Goal: Information Seeking & Learning: Learn about a topic

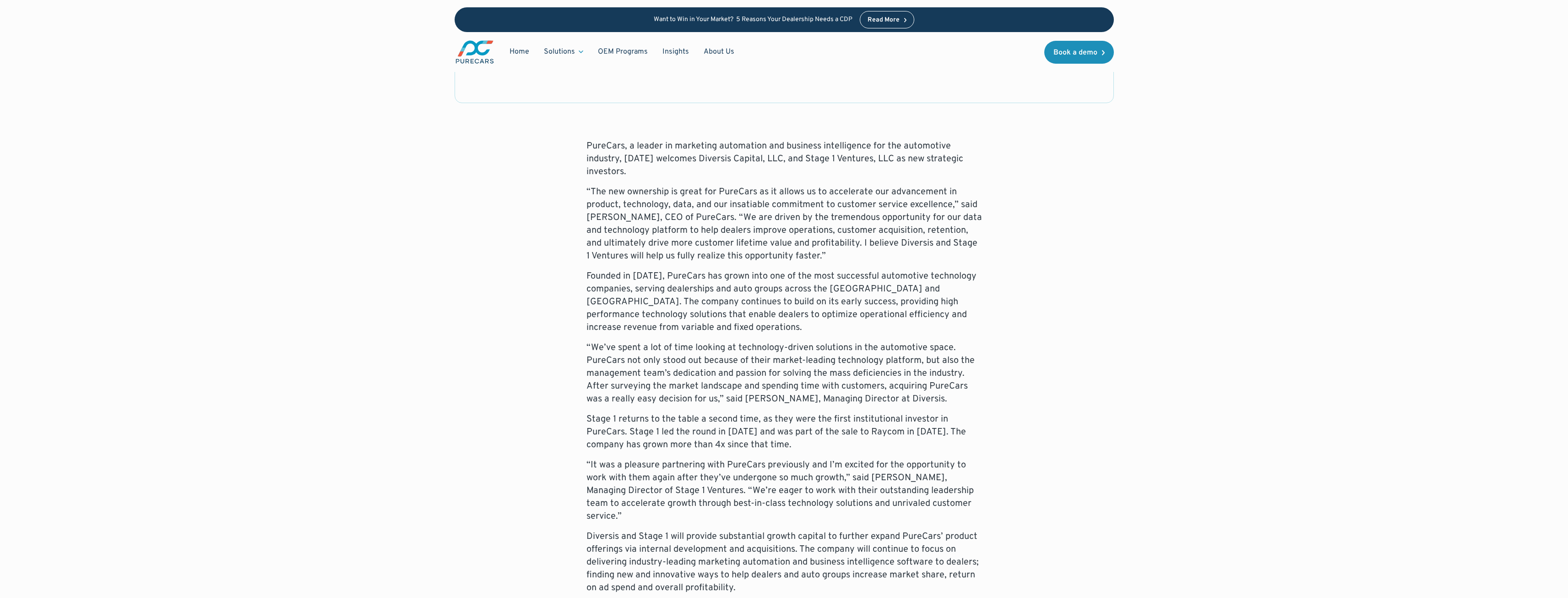
scroll to position [367, 0]
drag, startPoint x: 716, startPoint y: 442, endPoint x: 768, endPoint y: 445, distance: 52.1
click at [760, 443] on p "Stage 1 returns to the table a second time, as they were the first institutiona…" at bounding box center [784, 429] width 396 height 38
click at [802, 448] on p "Stage 1 returns to the table a second time, as they were the first institutiona…" at bounding box center [784, 429] width 396 height 38
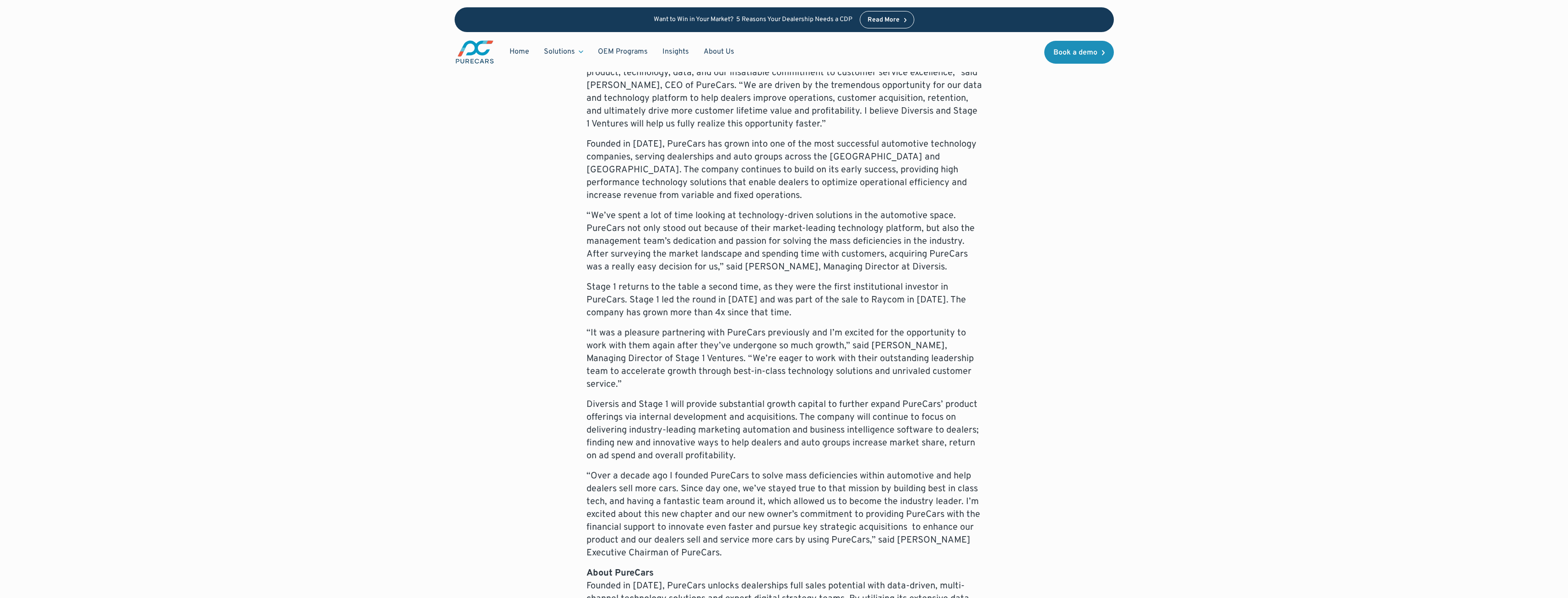
scroll to position [504, 0]
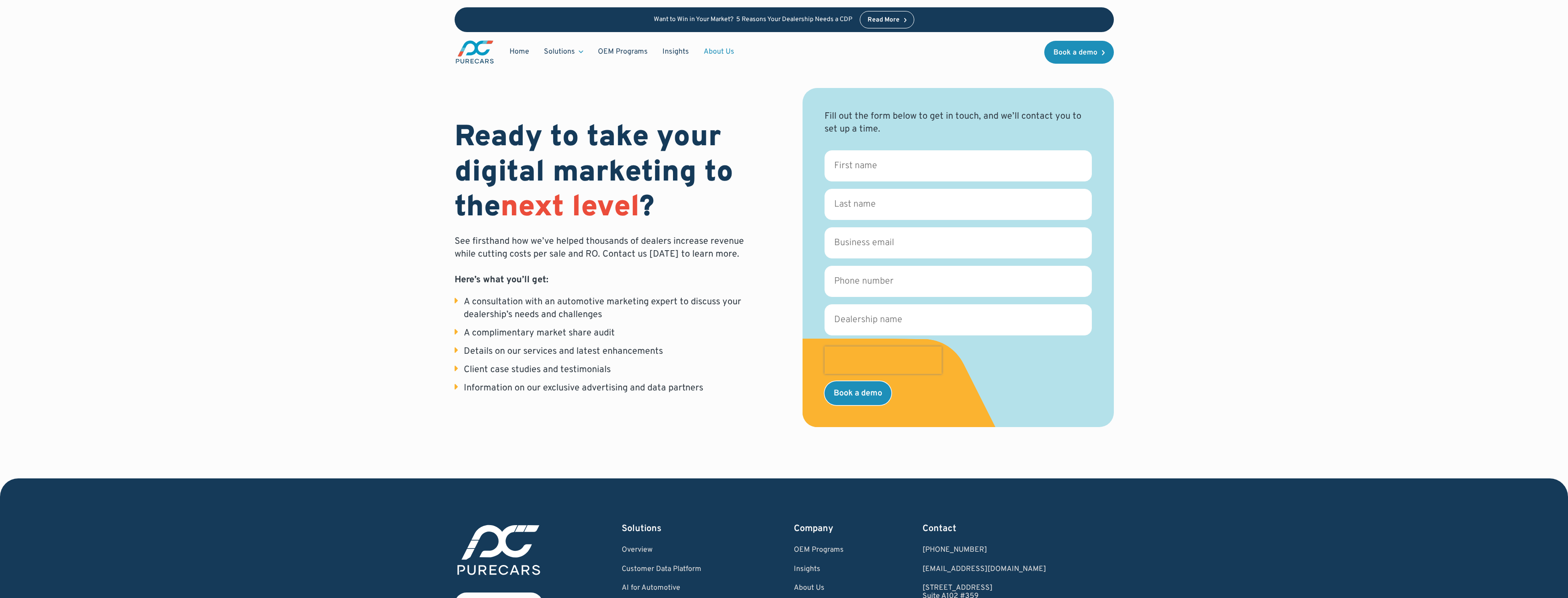
click at [710, 47] on link "About Us" at bounding box center [719, 52] width 45 height 18
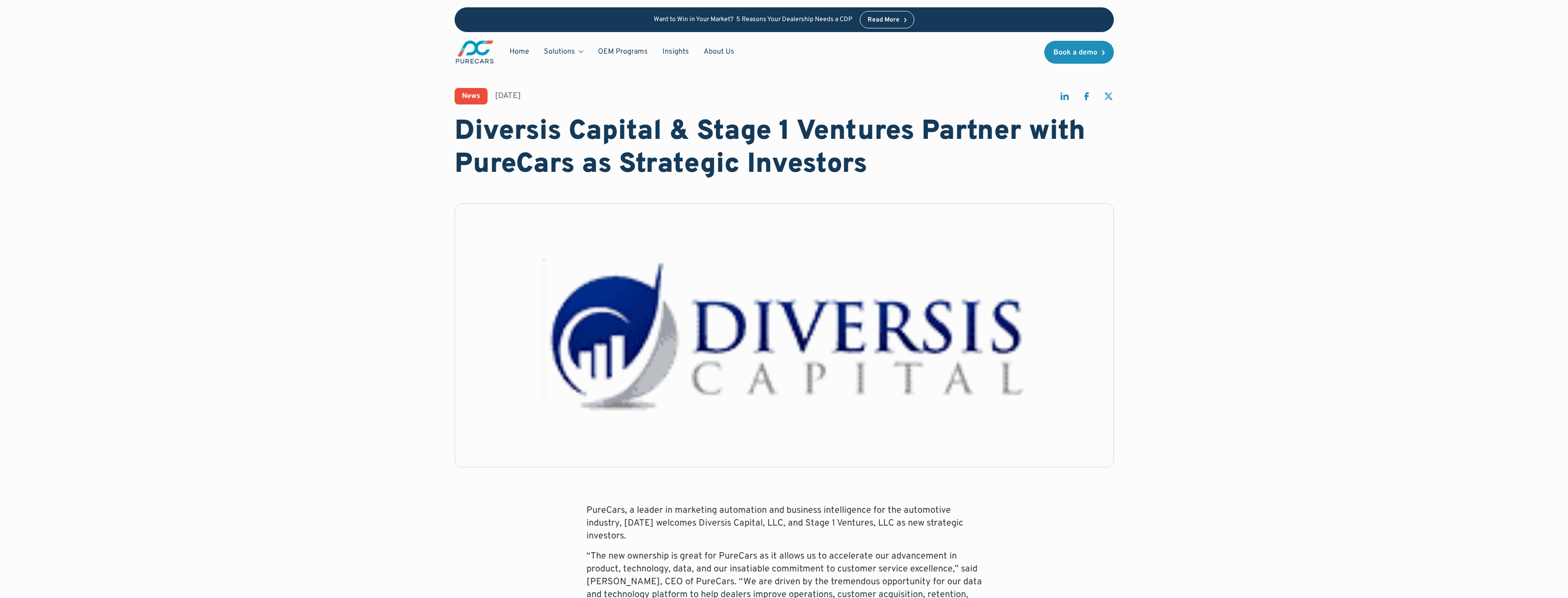
scroll to position [183, 0]
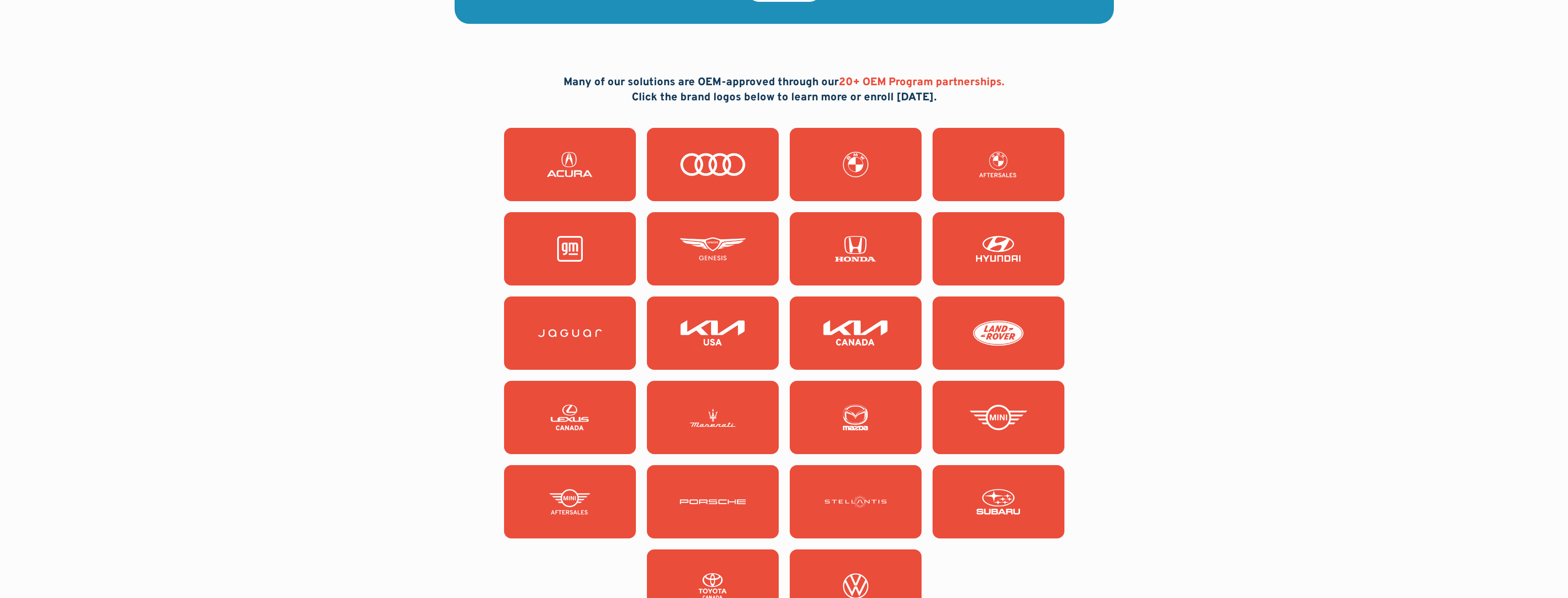
scroll to position [825, 0]
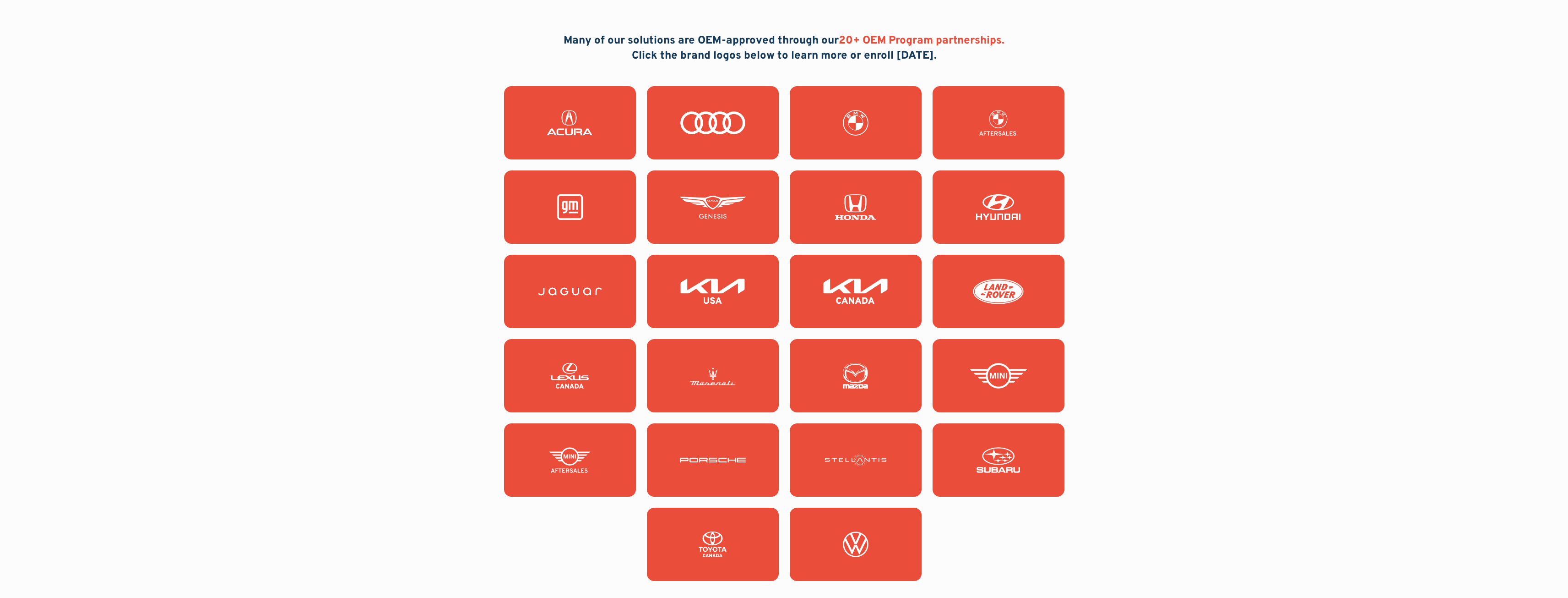
click at [870, 376] on img at bounding box center [856, 376] width 66 height 26
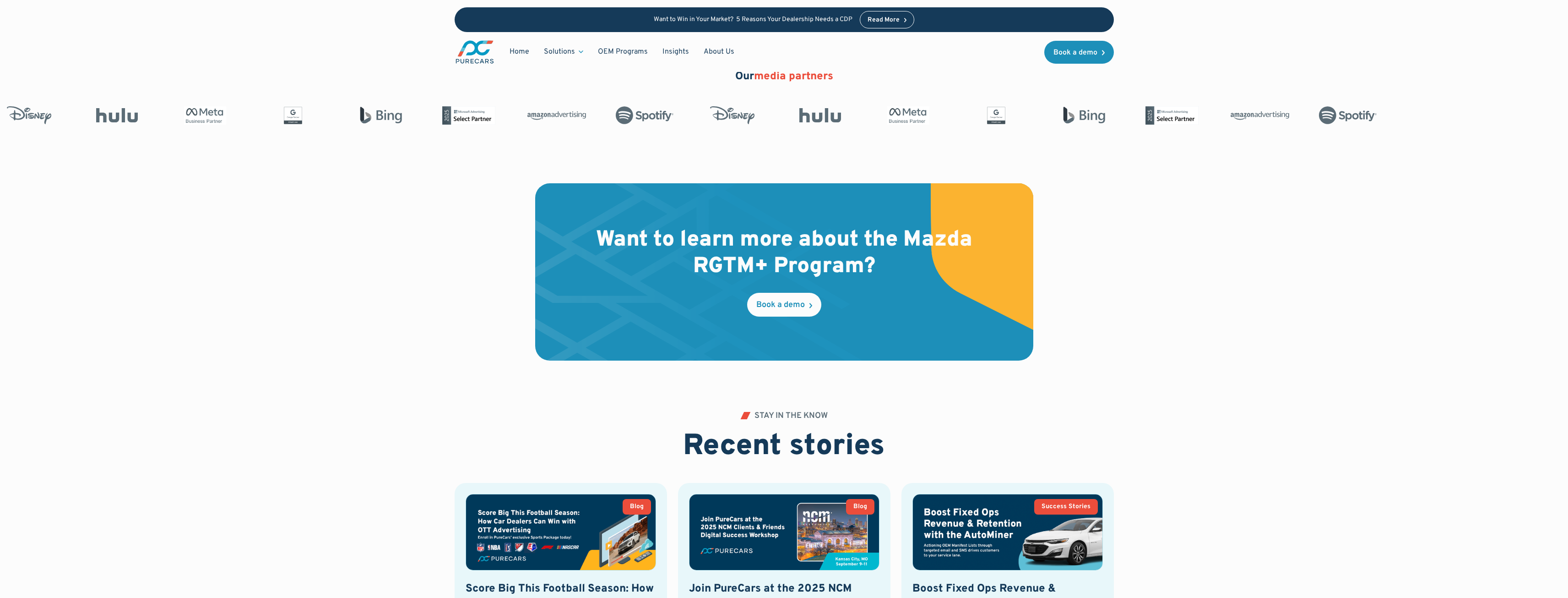
scroll to position [1440, 0]
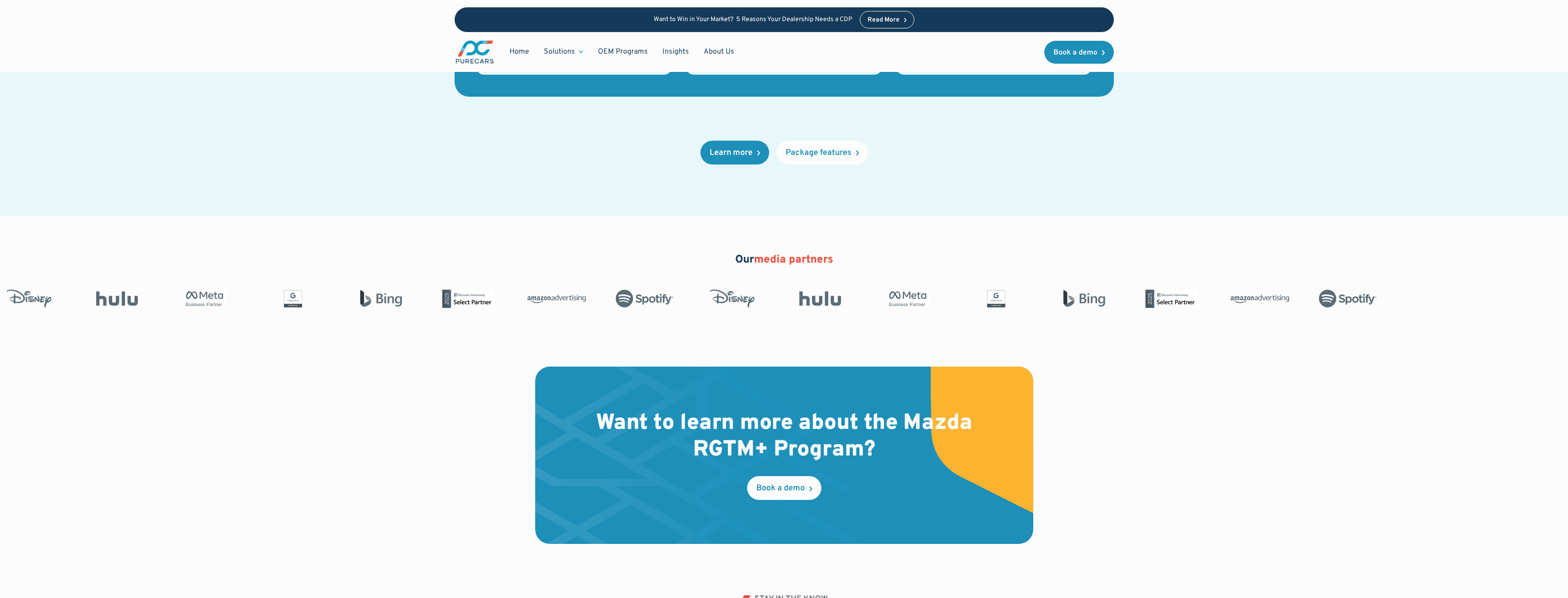
click at [799, 435] on h2 "Want to learn more about the Mazda RGTM+ Program?" at bounding box center [784, 437] width 381 height 52
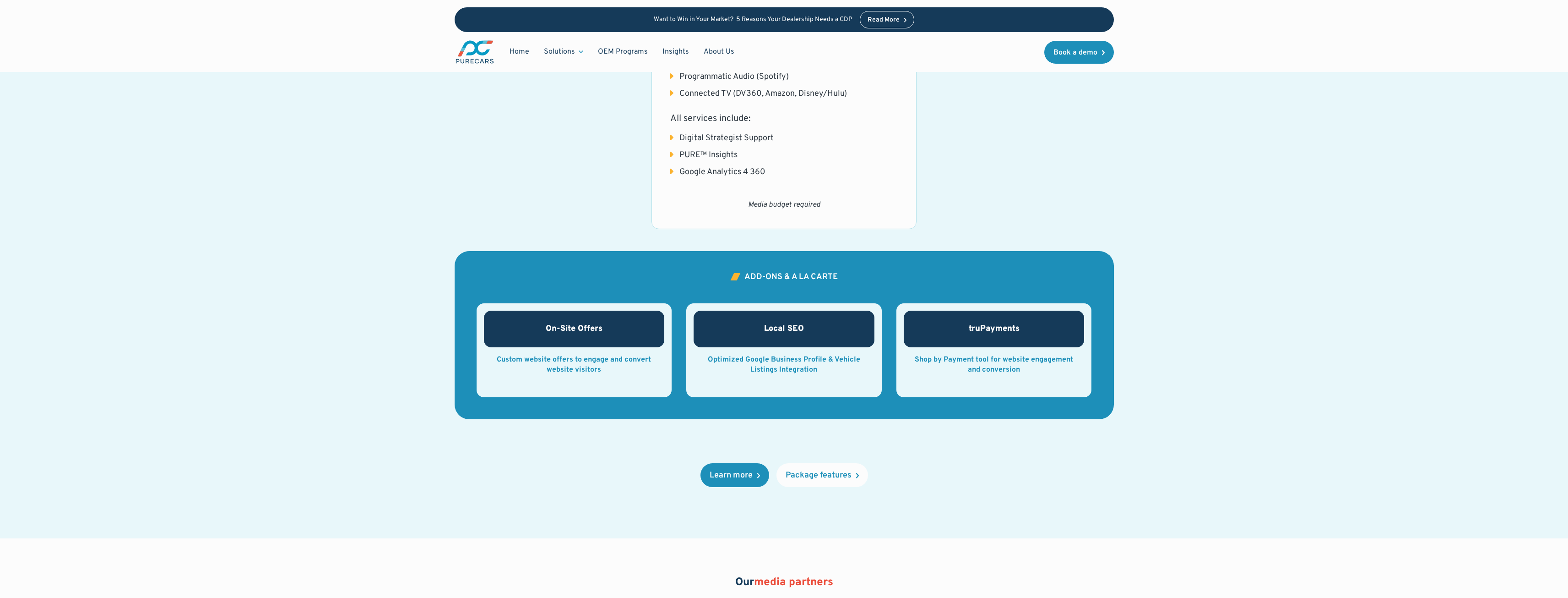
scroll to position [0, 0]
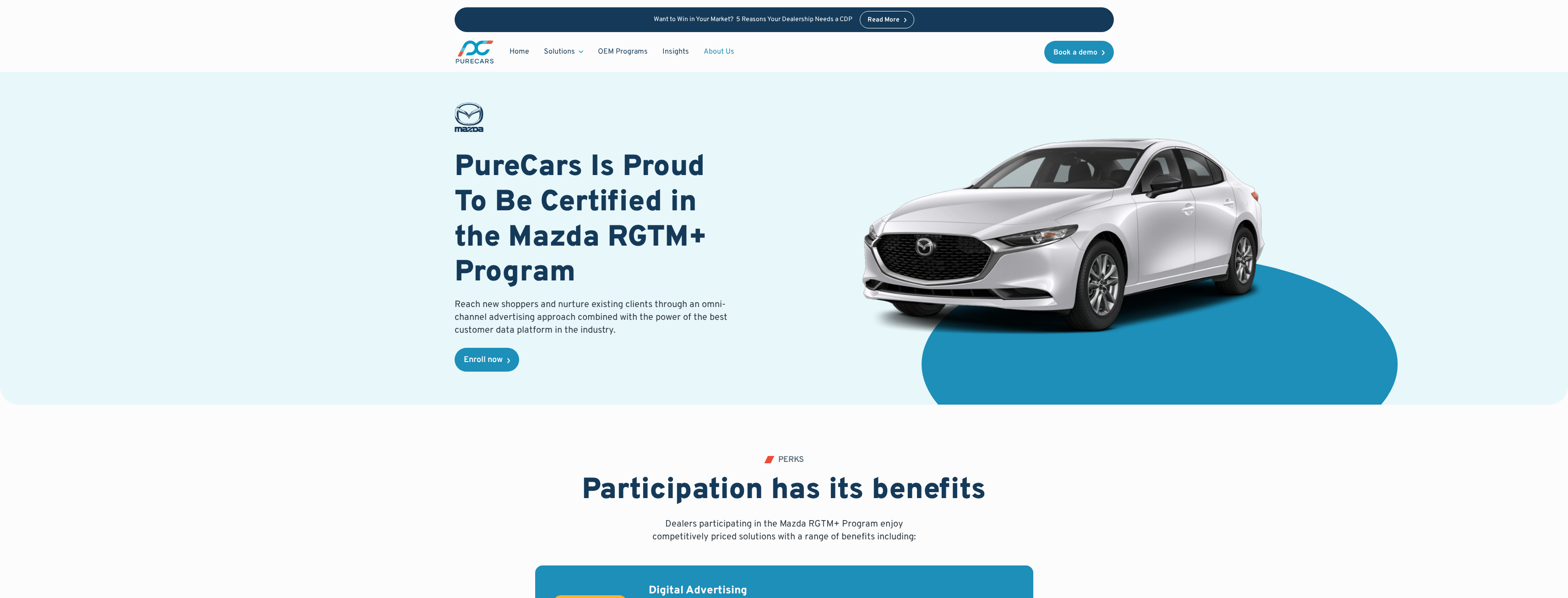
click at [723, 47] on link "About Us" at bounding box center [719, 52] width 45 height 18
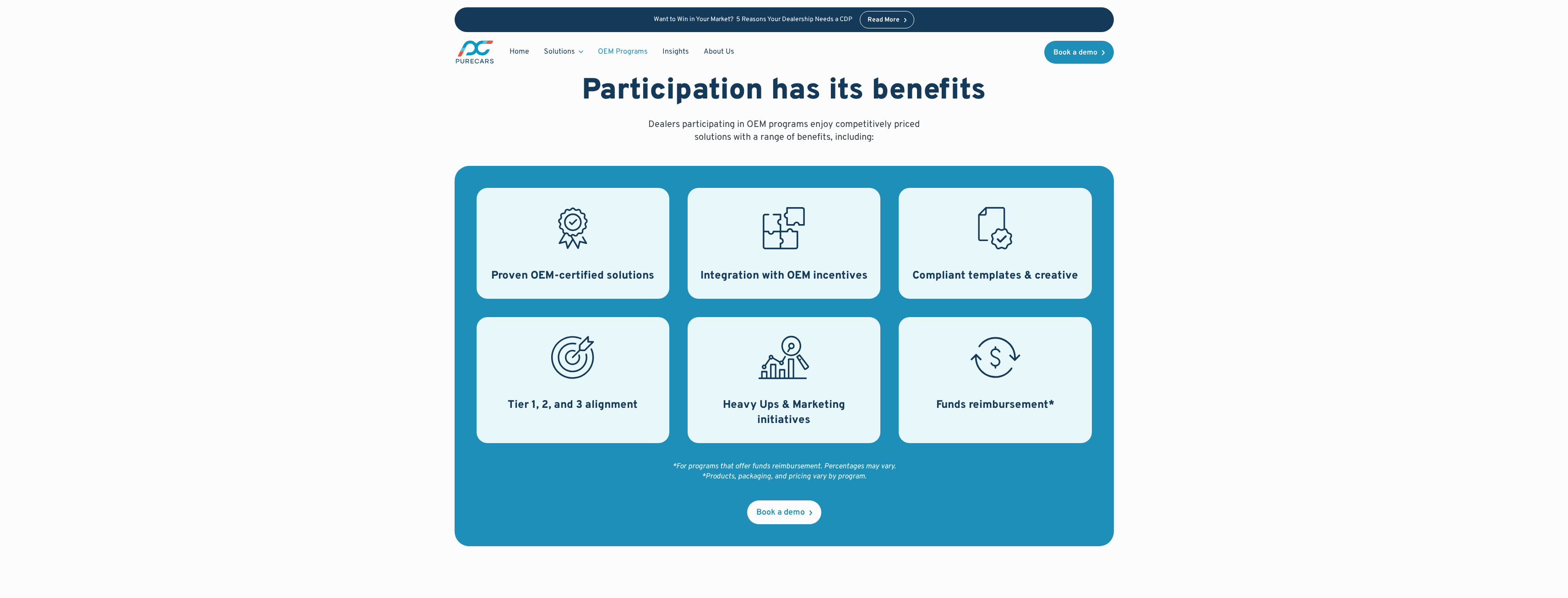
scroll to position [275, 0]
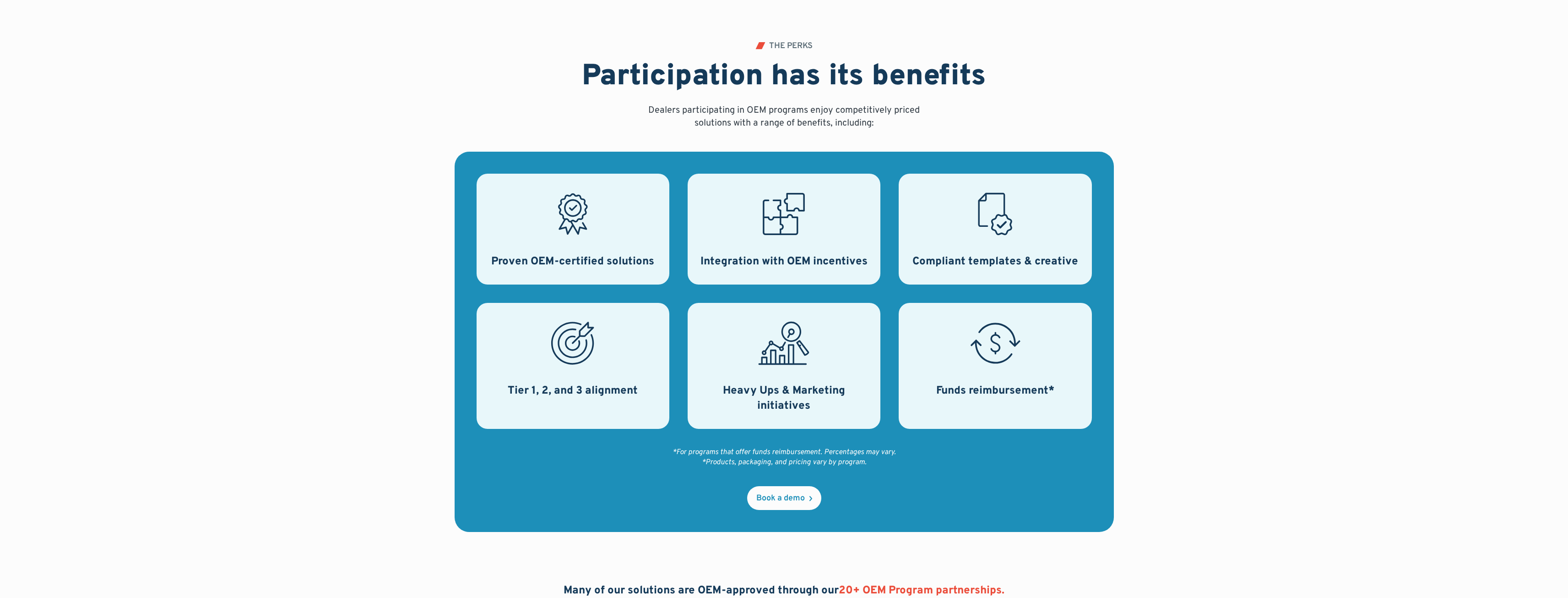
click at [794, 271] on div "Integration with OEM incentives" at bounding box center [784, 229] width 193 height 111
click at [771, 393] on h3 "Heavy Ups & Marketing initiatives" at bounding box center [784, 399] width 171 height 30
click at [547, 379] on div "Tier 1, 2, and 3 alignment" at bounding box center [573, 365] width 193 height 126
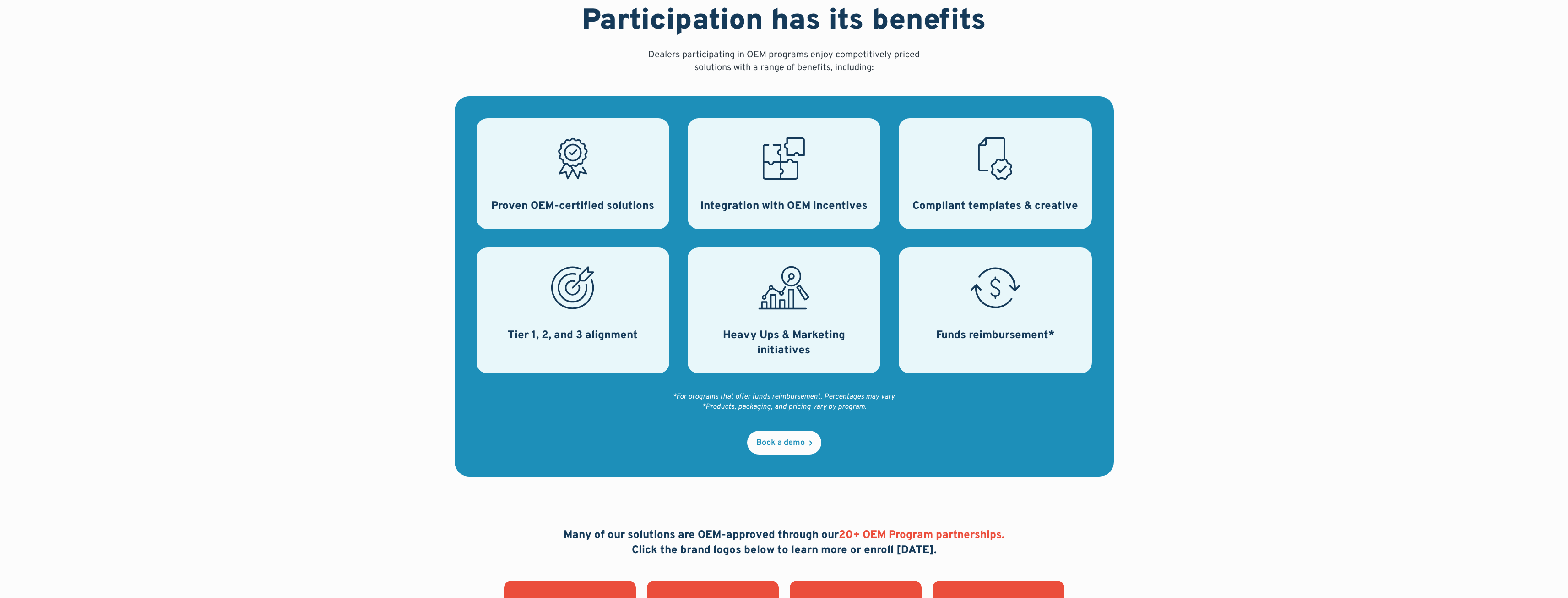
scroll to position [550, 0]
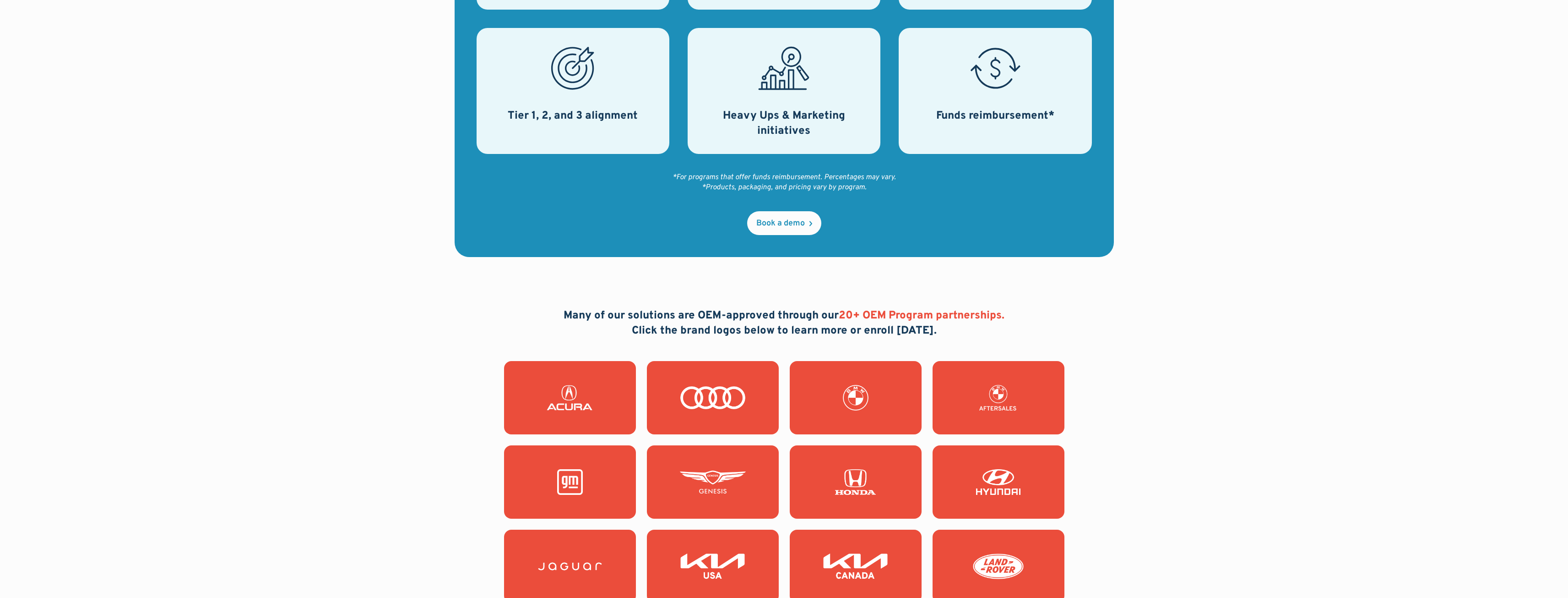
click at [914, 315] on span "20+ OEM Program partnerships." at bounding box center [922, 315] width 166 height 14
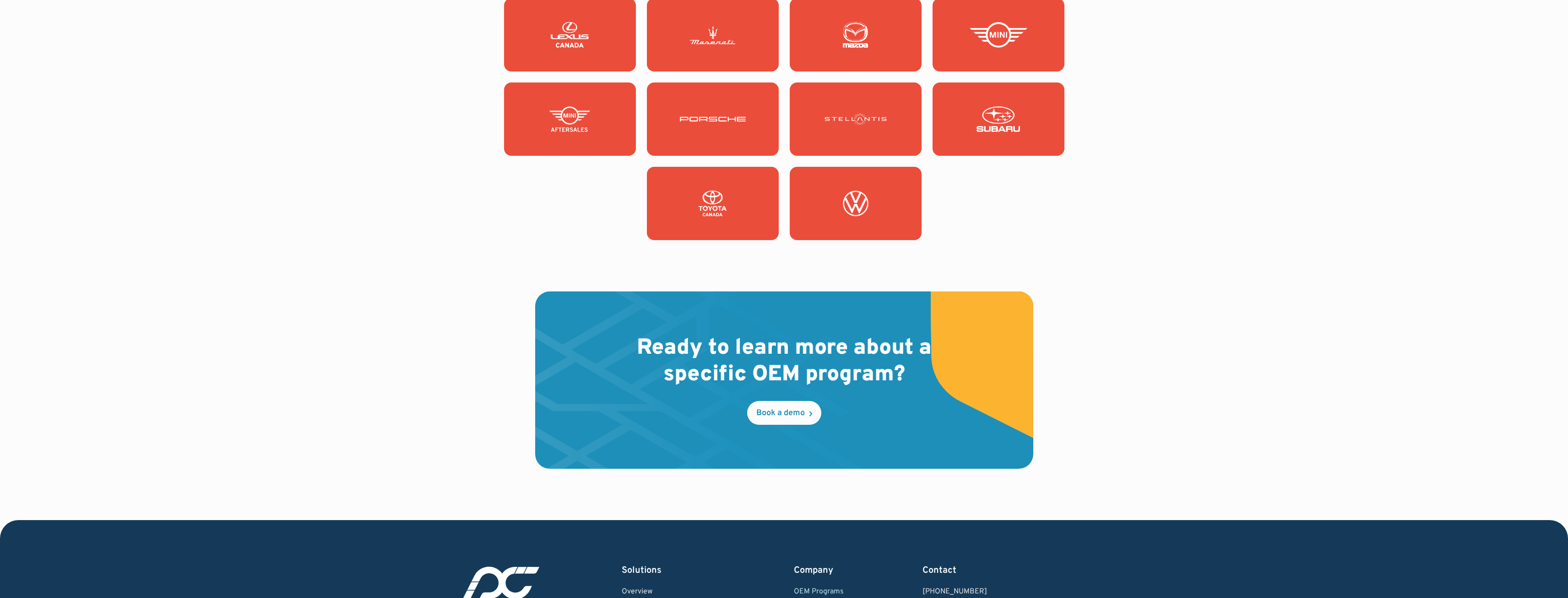
scroll to position [1282, 0]
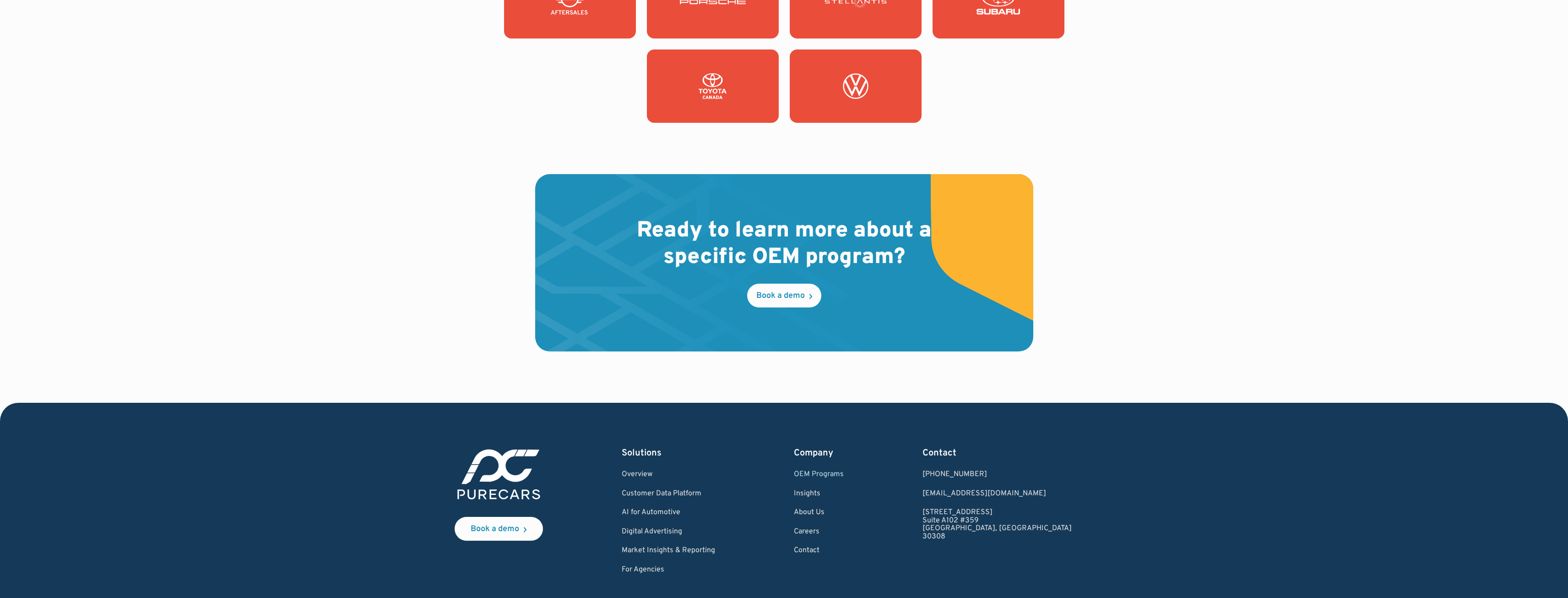
click at [849, 252] on h2 "Ready to learn more about a specific OEM program?" at bounding box center [784, 244] width 381 height 52
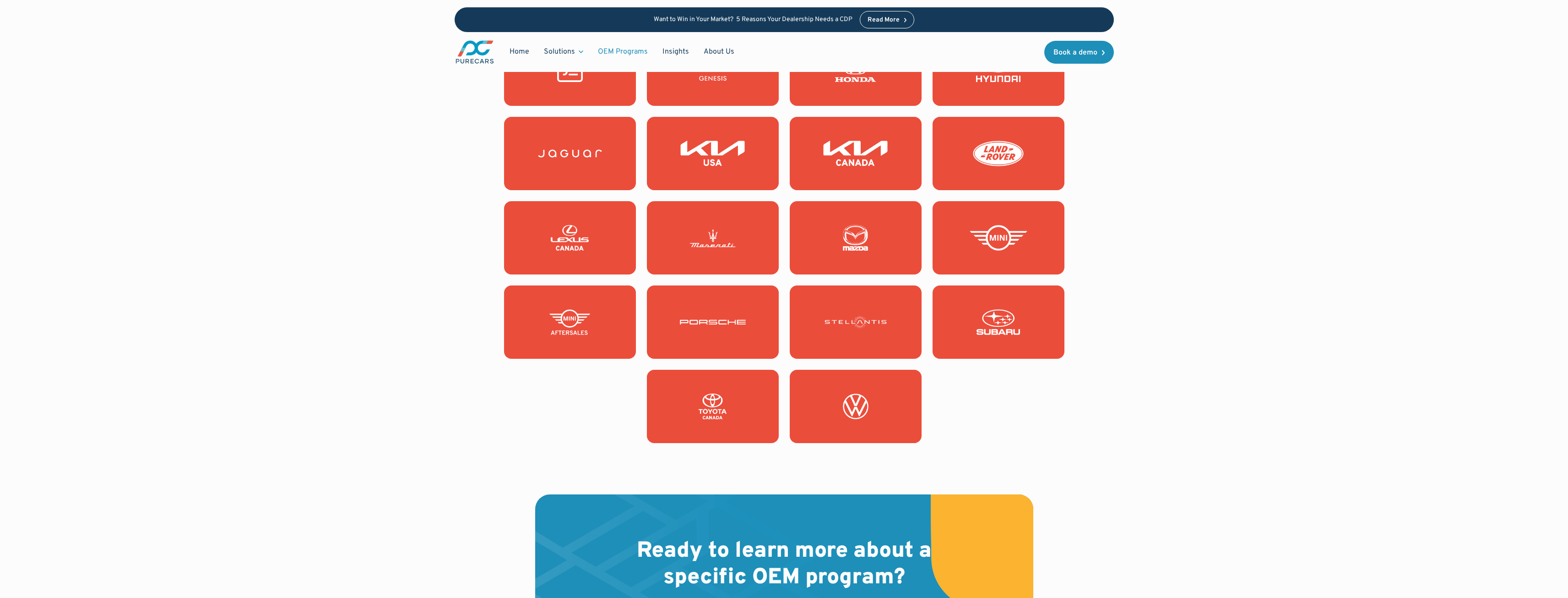
scroll to position [916, 0]
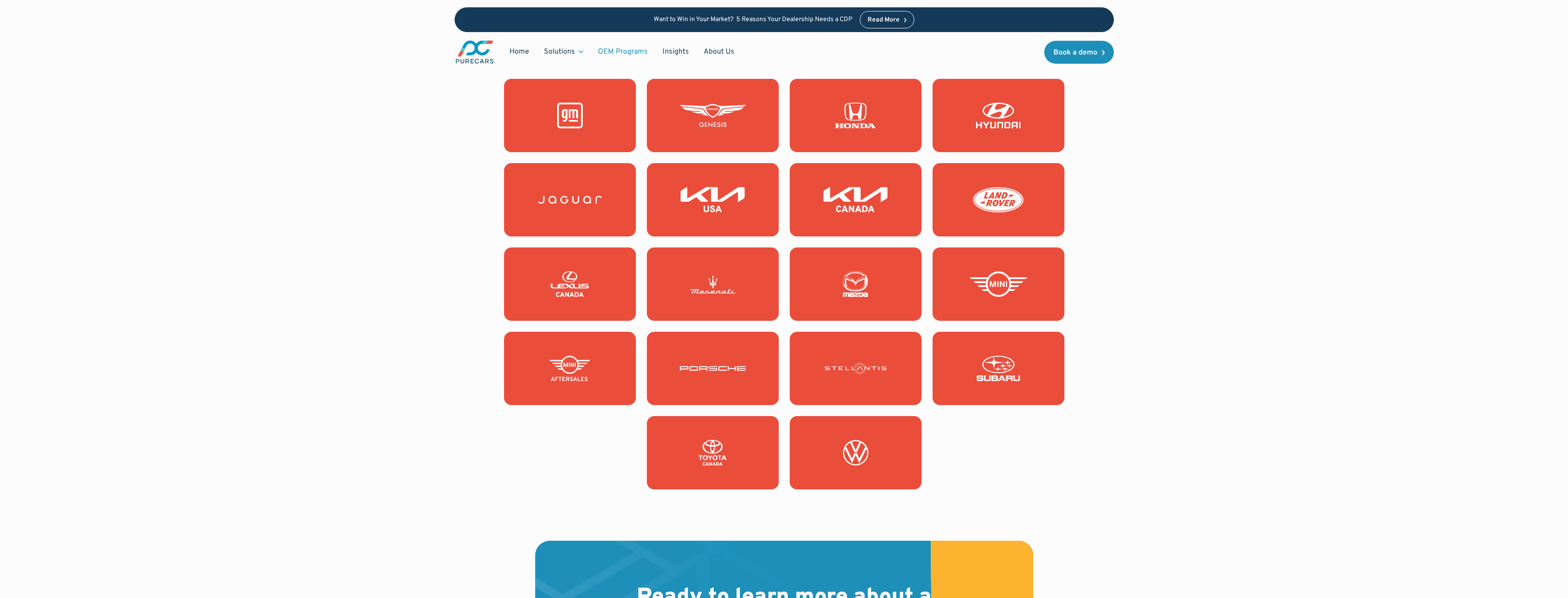
click at [858, 287] on img at bounding box center [856, 284] width 66 height 26
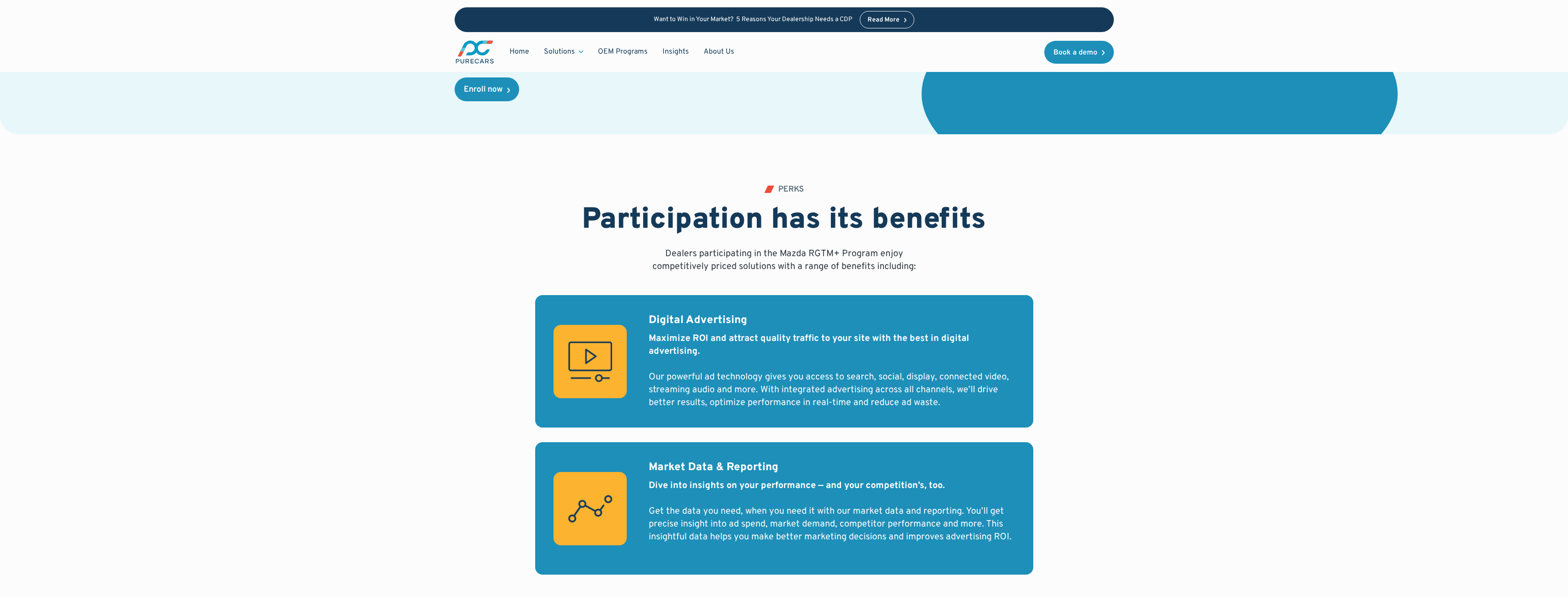
scroll to position [412, 0]
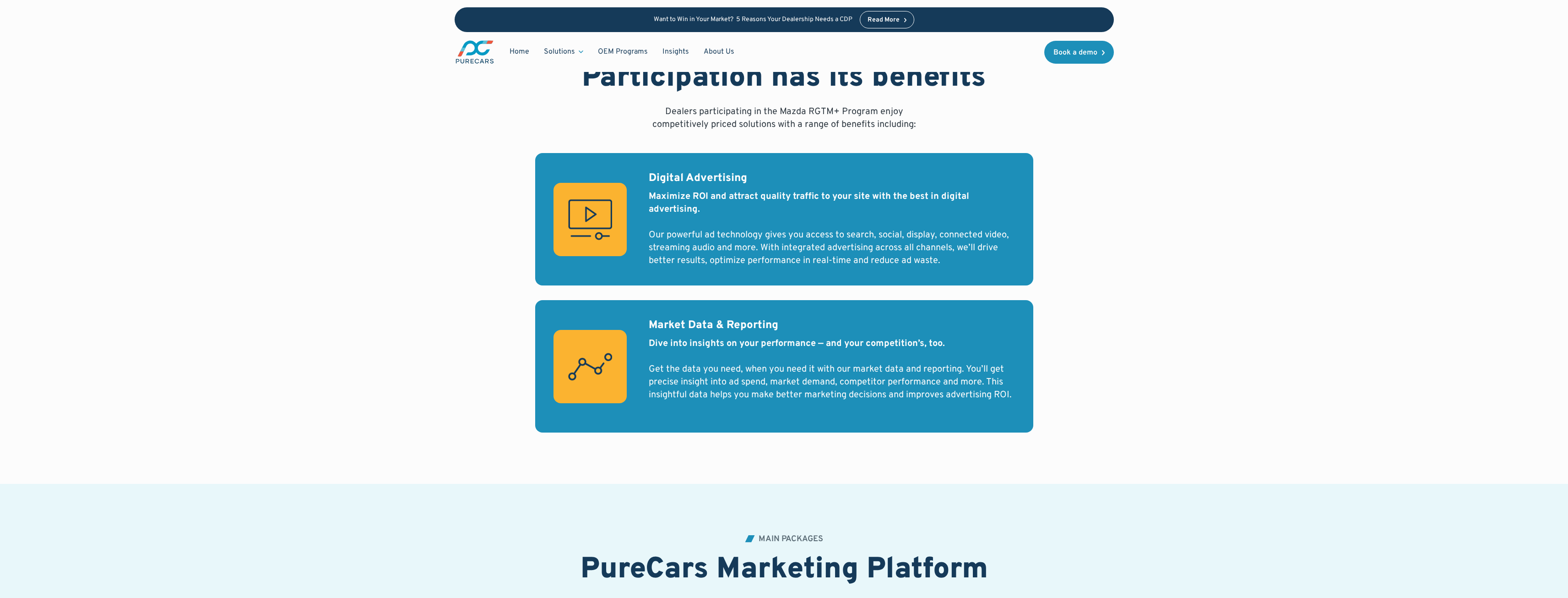
click at [679, 208] on strong "Maximize ROI and attract quality traffic to your site with the best in digital …" at bounding box center [809, 203] width 320 height 25
click at [690, 340] on strong "Dive into insights on your performance — and your competition’s, too." at bounding box center [797, 343] width 296 height 12
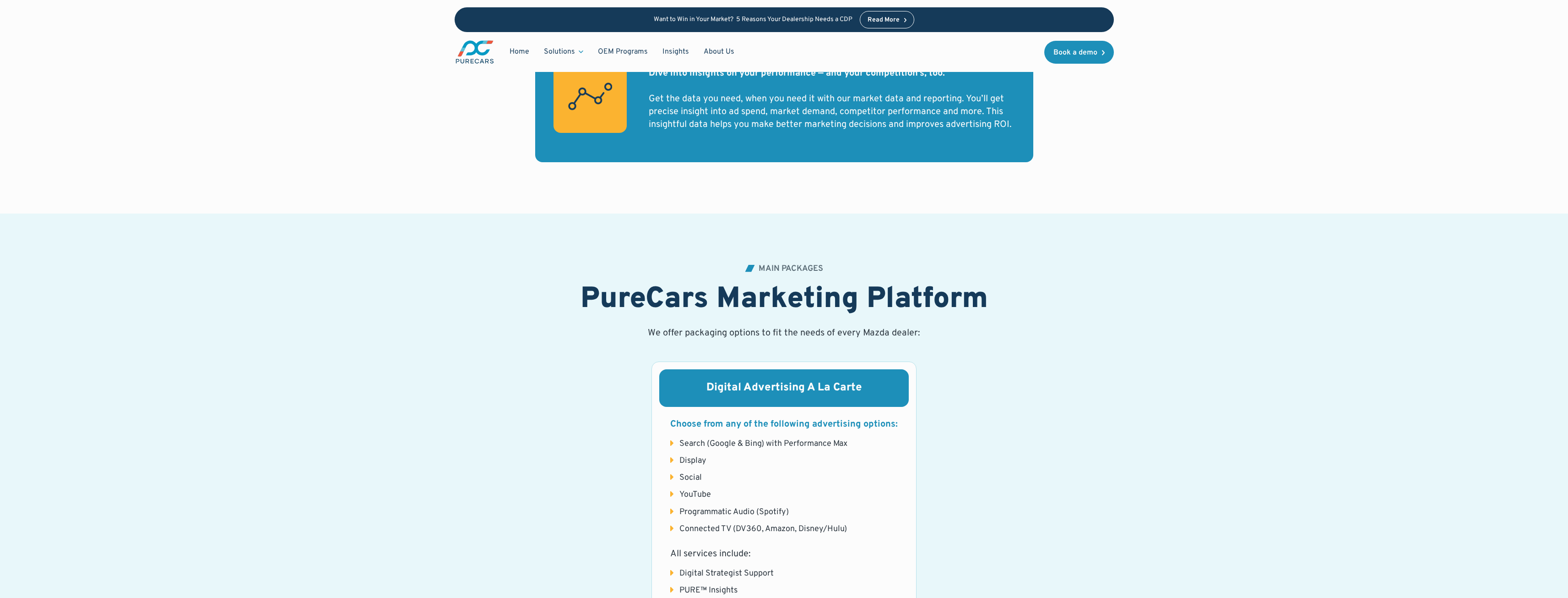
scroll to position [733, 0]
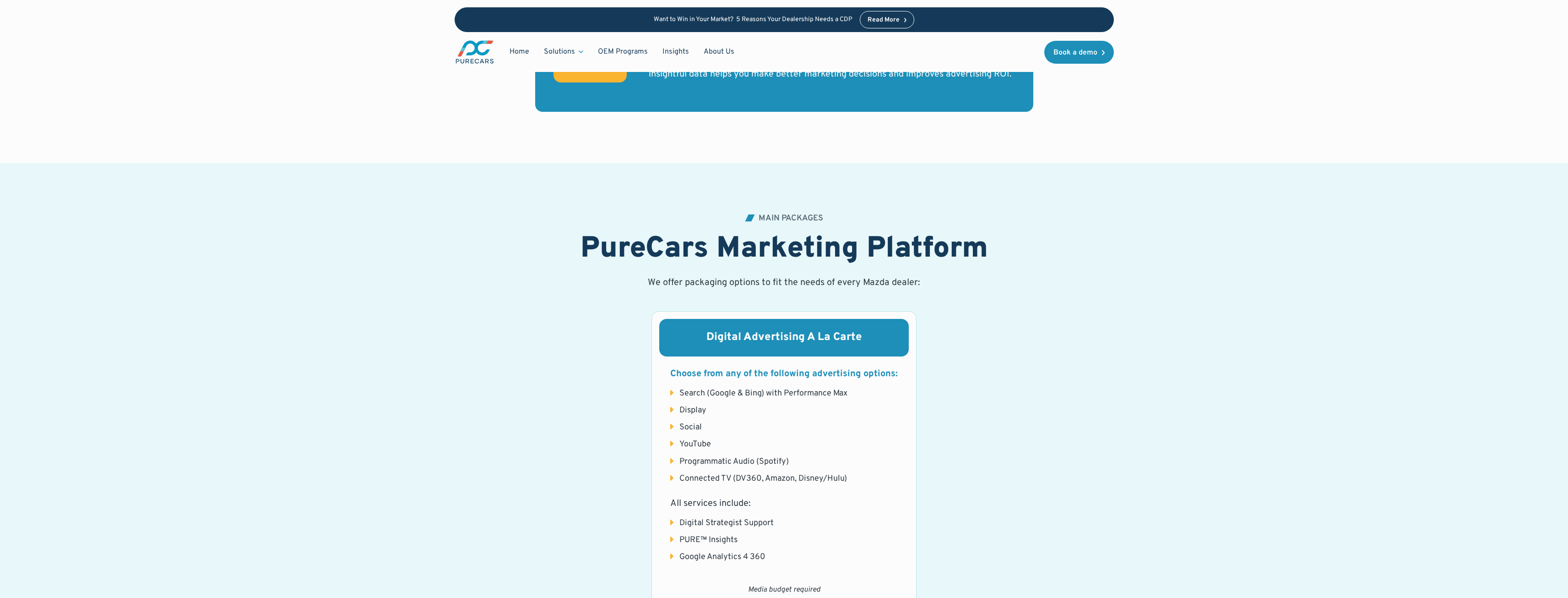
click at [765, 345] on h3 "Digital Advertising A La Carte" at bounding box center [784, 338] width 228 height 16
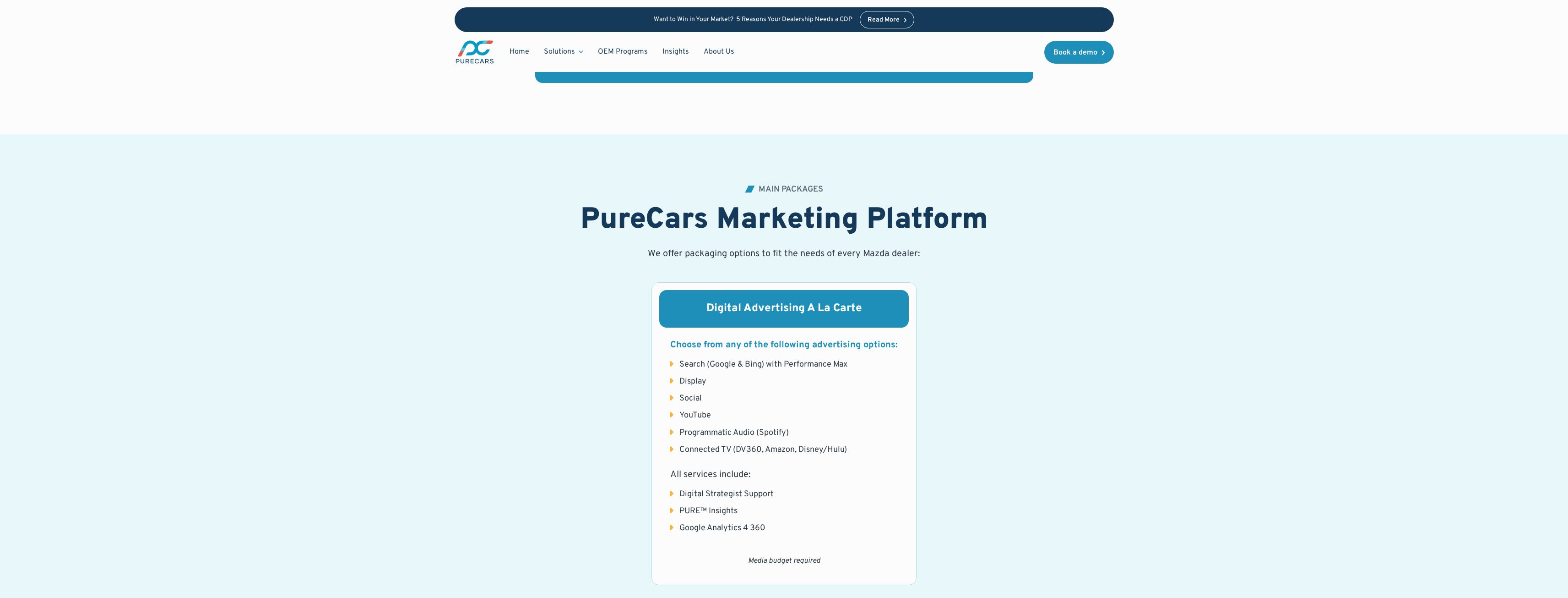
scroll to position [962, 0]
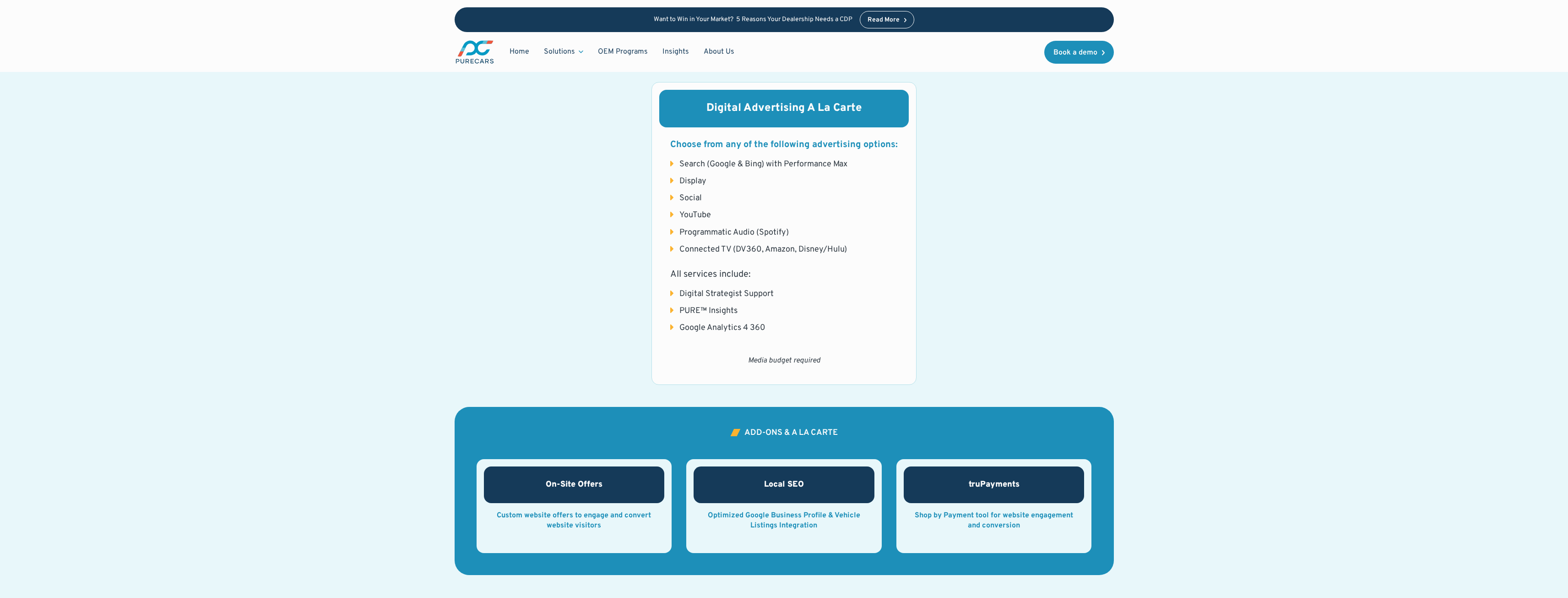
click at [774, 475] on div "Local SEO" at bounding box center [783, 485] width 181 height 37
click at [783, 519] on div "Optimized Google Business Profile & Vehicle Listings Integration" at bounding box center [783, 521] width 166 height 21
drag, startPoint x: 987, startPoint y: 480, endPoint x: 972, endPoint y: 480, distance: 15.0
click at [976, 480] on h3 "truPayments" at bounding box center [993, 484] width 51 height 10
click at [819, 433] on div "ADD-ONS & A LA CARTE" at bounding box center [791, 433] width 93 height 9
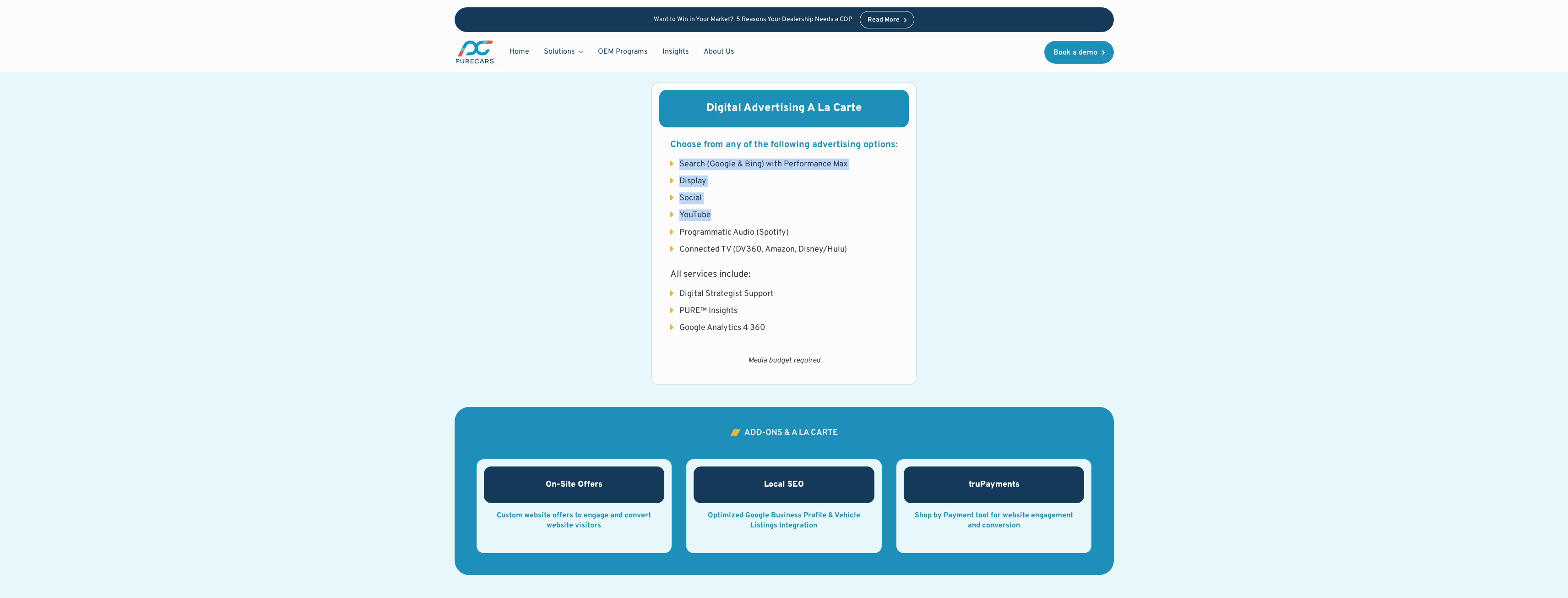
drag, startPoint x: 674, startPoint y: 160, endPoint x: 782, endPoint y: 217, distance: 122.1
click at [782, 217] on ul "Search (Google & Bing) with Performance Max Display Social YouTube Programmatic…" at bounding box center [784, 206] width 228 height 97
click at [786, 227] on li "Programmatic Audio (Spotify)" at bounding box center [784, 232] width 228 height 12
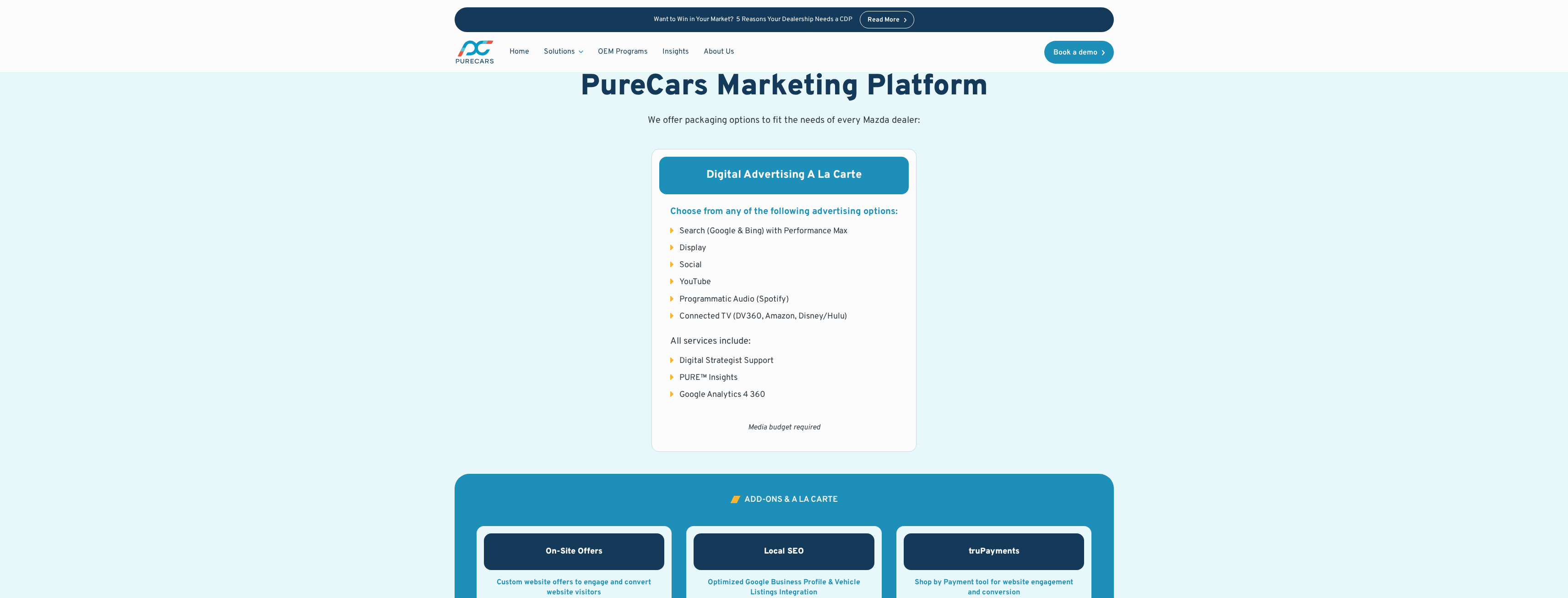
scroll to position [825, 0]
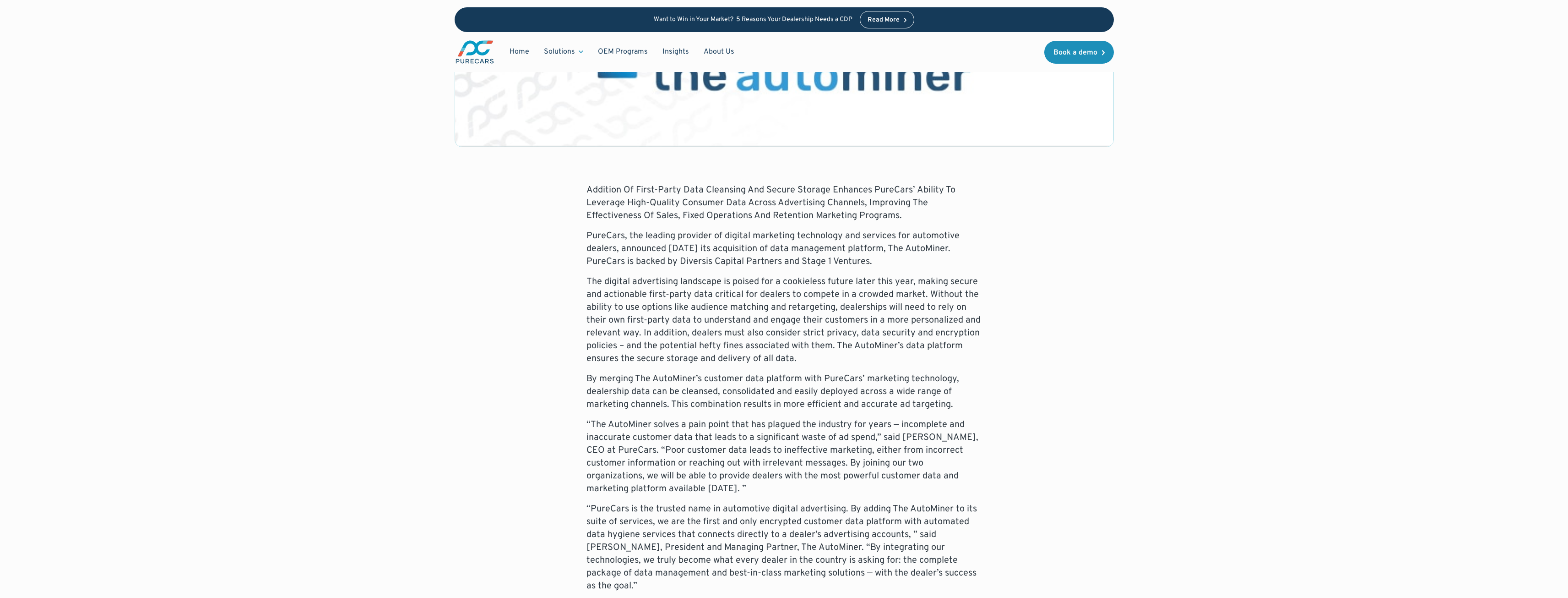
scroll to position [320, 0]
drag, startPoint x: 620, startPoint y: 196, endPoint x: 828, endPoint y: 202, distance: 208.1
click at [788, 199] on p "Addition Of First-Party Data Cleansing And Secure Storage Enhances PureCars’ Ab…" at bounding box center [784, 202] width 396 height 38
click at [878, 206] on p "Addition Of First-Party Data Cleansing And Secure Storage Enhances PureCars’ Ab…" at bounding box center [784, 202] width 396 height 38
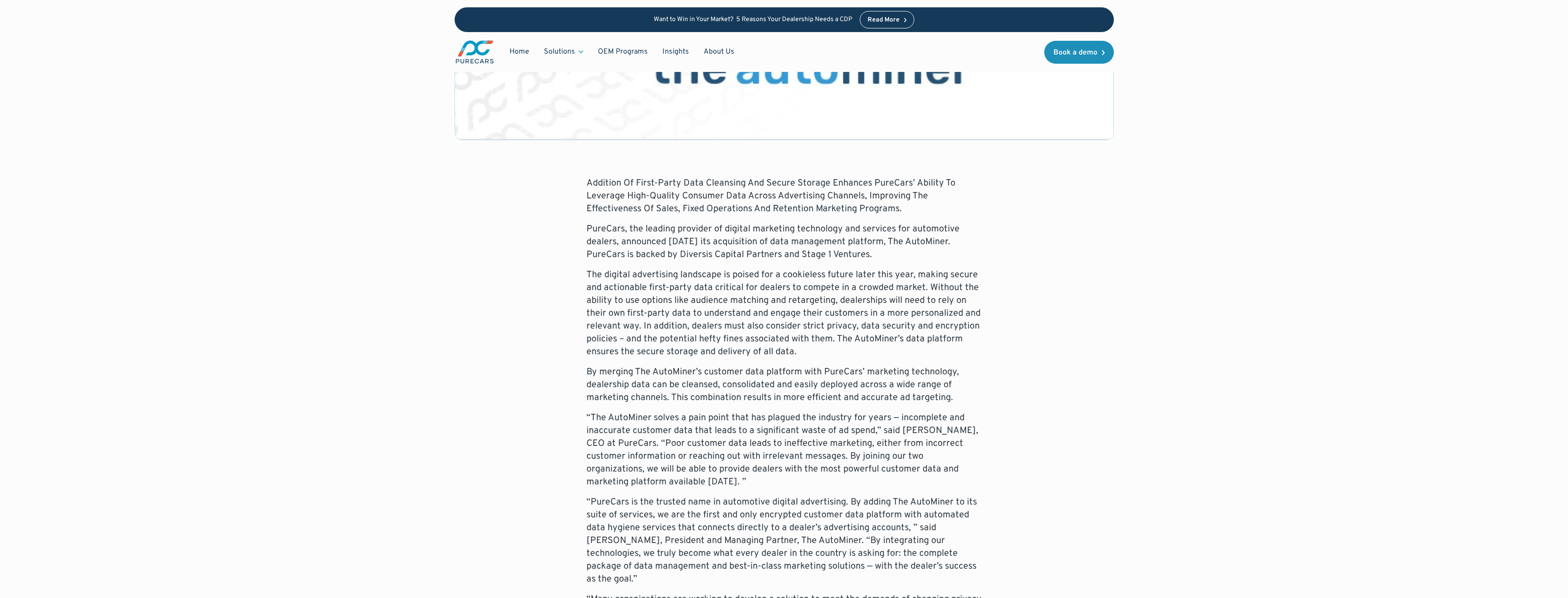
scroll to position [367, 0]
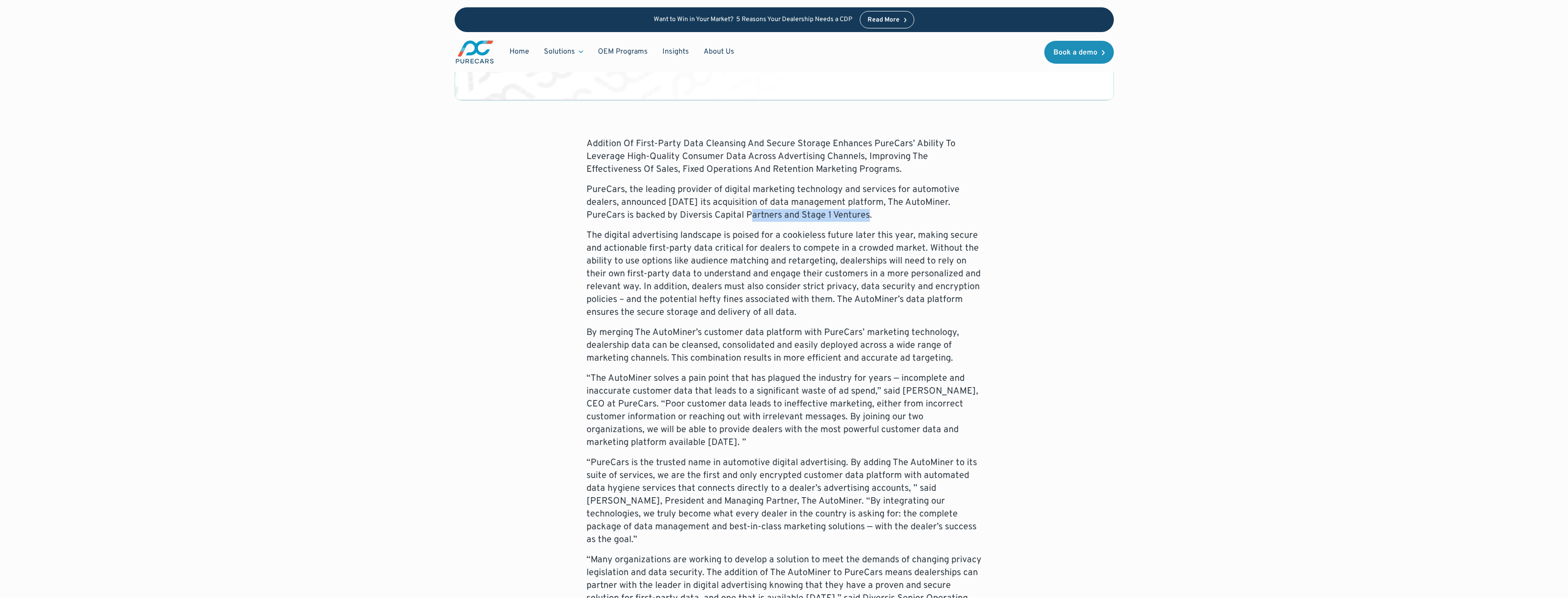
drag, startPoint x: 716, startPoint y: 209, endPoint x: 904, endPoint y: 217, distance: 188.2
click at [903, 217] on p "PureCars, the leading provider of digital marketing technology and services for…" at bounding box center [784, 202] width 396 height 38
click at [918, 222] on div "Addition Of First-Party Data Cleansing And Secure Storage Enhances PureCars’ Ab…" at bounding box center [784, 579] width 396 height 883
drag, startPoint x: 591, startPoint y: 219, endPoint x: 872, endPoint y: 211, distance: 281.1
click at [872, 211] on p "PureCars, the leading provider of digital marketing technology and services for…" at bounding box center [784, 202] width 396 height 38
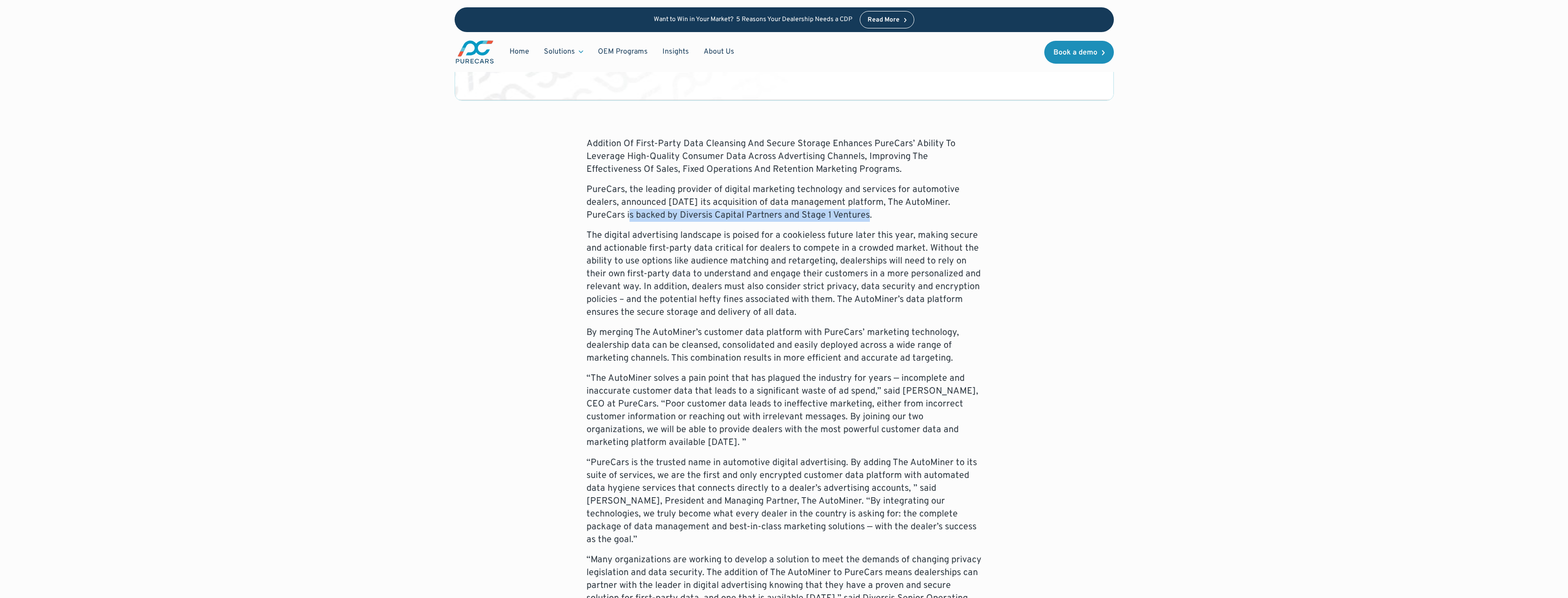
click at [866, 219] on p "PureCars, the leading provider of digital marketing technology and services for…" at bounding box center [784, 202] width 396 height 38
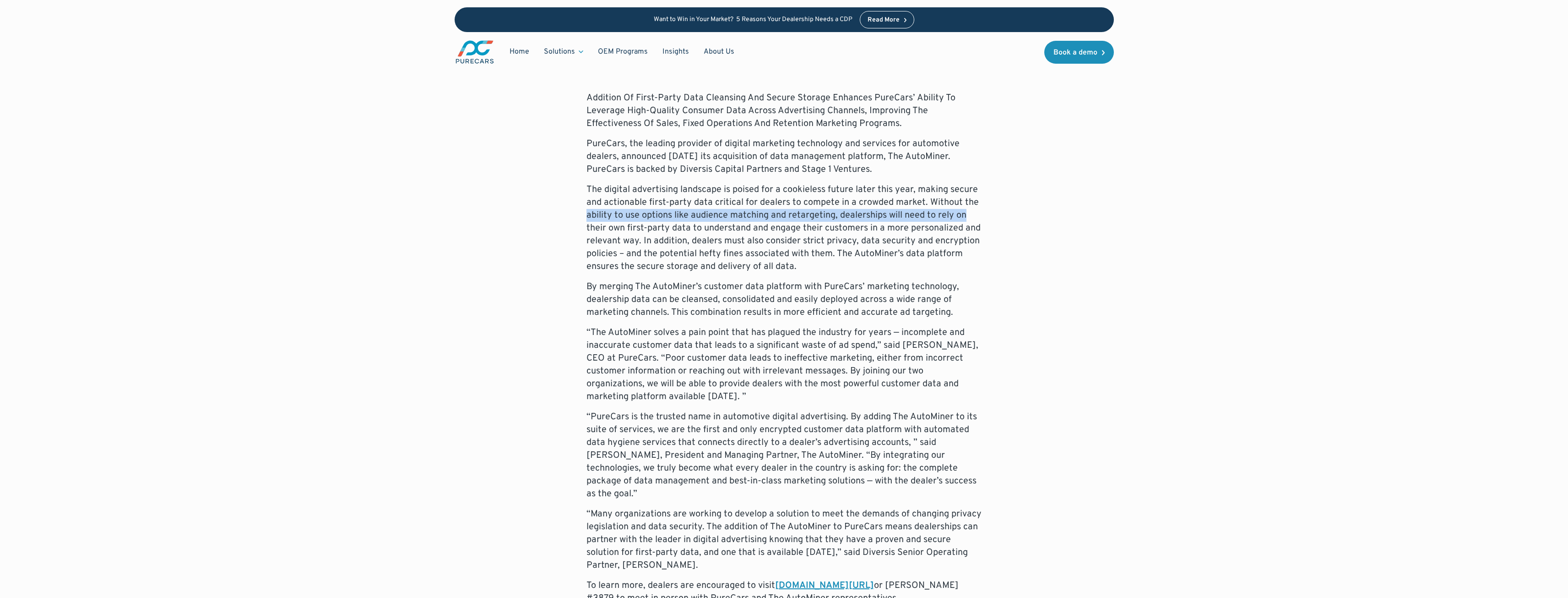
drag, startPoint x: 577, startPoint y: 213, endPoint x: 1015, endPoint y: 216, distance: 438.0
click at [1015, 216] on div "Addition Of First-Party Data Cleansing And Secure Storage Enhances PureCars’ Ab…" at bounding box center [784, 533] width 659 height 883
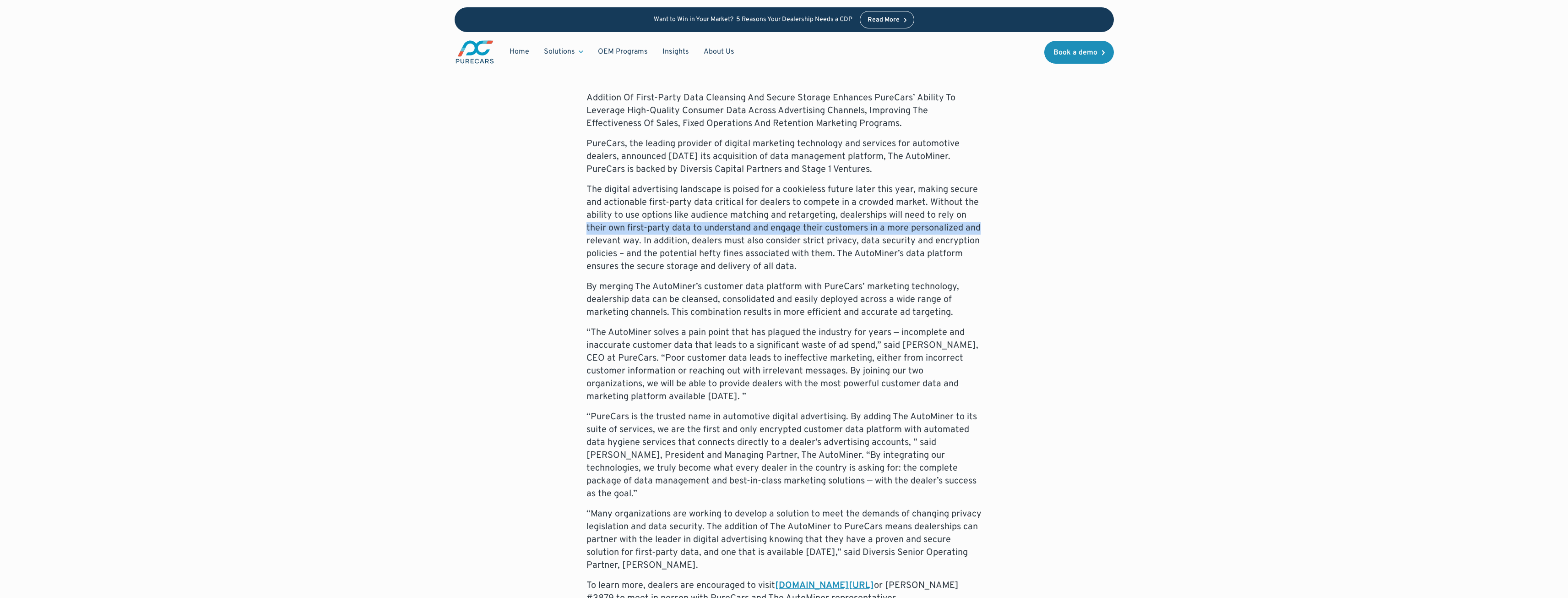
drag, startPoint x: 579, startPoint y: 223, endPoint x: 1022, endPoint y: 227, distance: 443.0
click at [1022, 227] on div "Addition Of First-Party Data Cleansing And Secure Storage Enhances PureCars’ Ab…" at bounding box center [784, 533] width 659 height 883
click at [1021, 228] on div "Addition Of First-Party Data Cleansing And Secure Storage Enhances PureCars’ Ab…" at bounding box center [784, 533] width 659 height 883
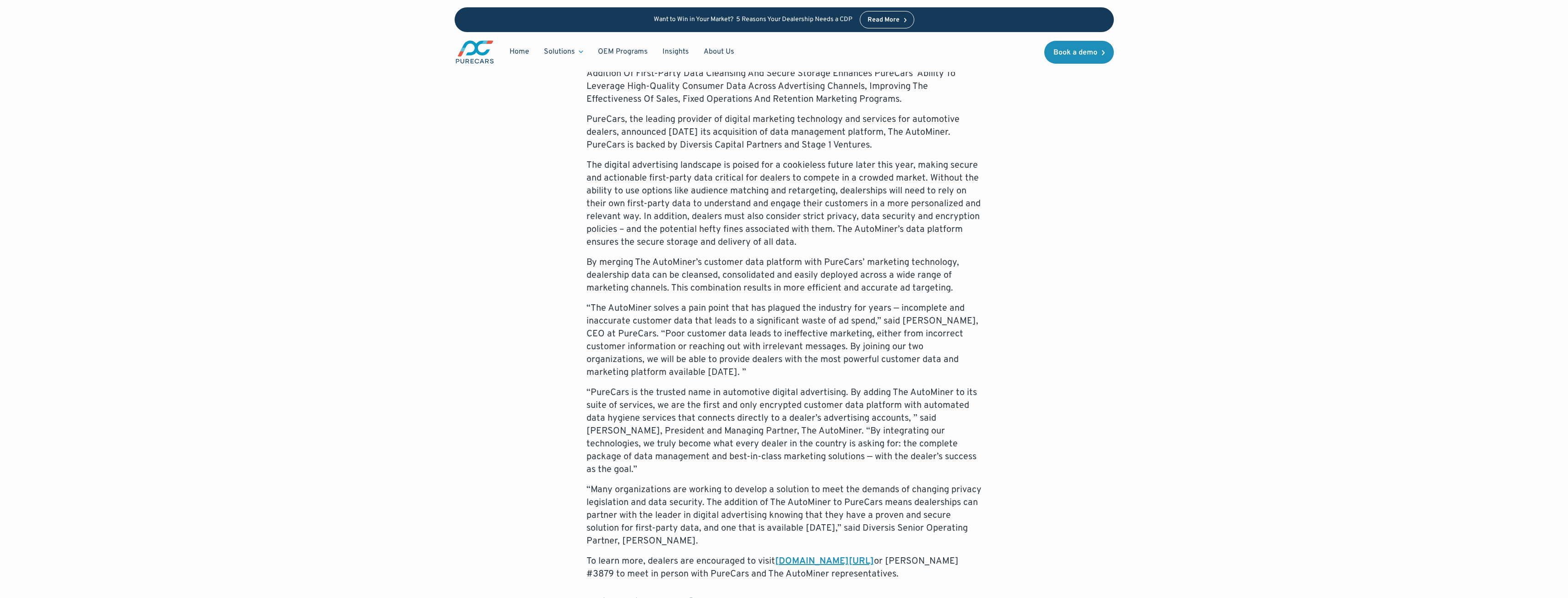
scroll to position [458, 0]
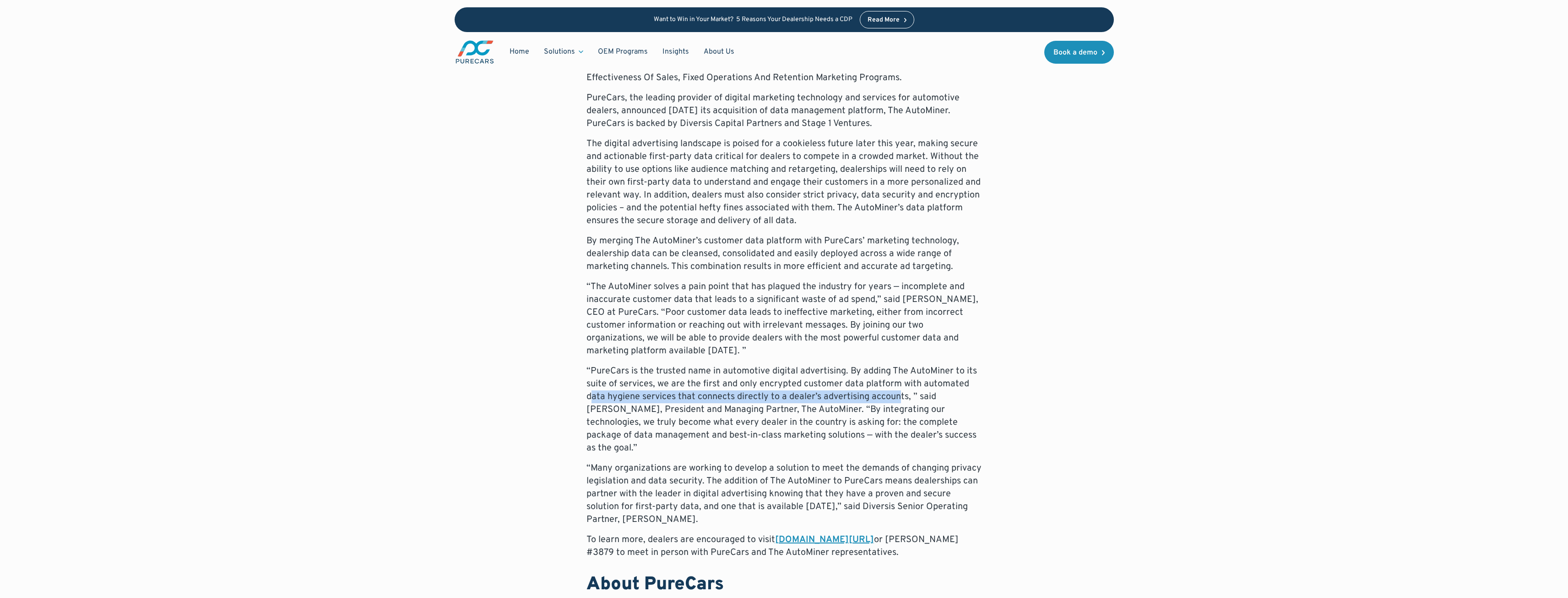
drag, startPoint x: 593, startPoint y: 398, endPoint x: 893, endPoint y: 398, distance: 300.0
click at [897, 396] on p "“PureCars is the trusted name in automotive digital advertising. By adding The …" at bounding box center [784, 409] width 396 height 90
click at [906, 407] on p "“PureCars is the trusted name in automotive digital advertising. By adding The …" at bounding box center [784, 409] width 396 height 90
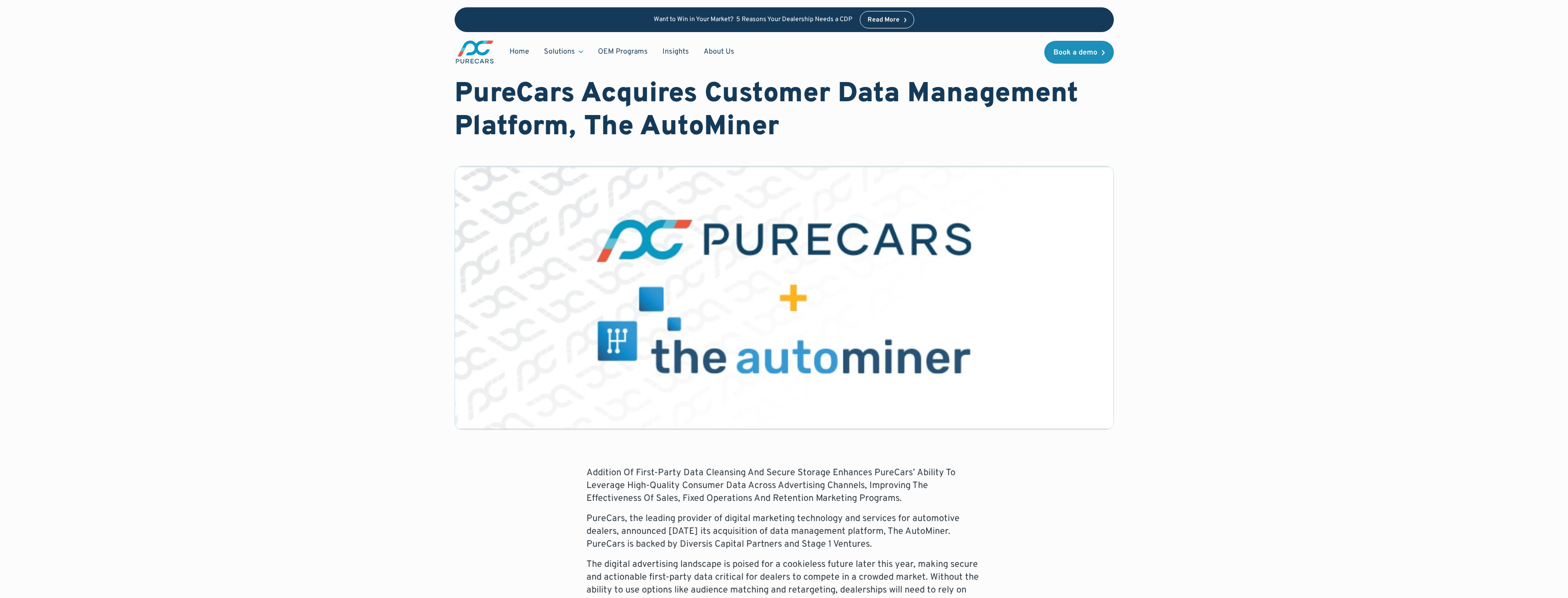
scroll to position [0, 0]
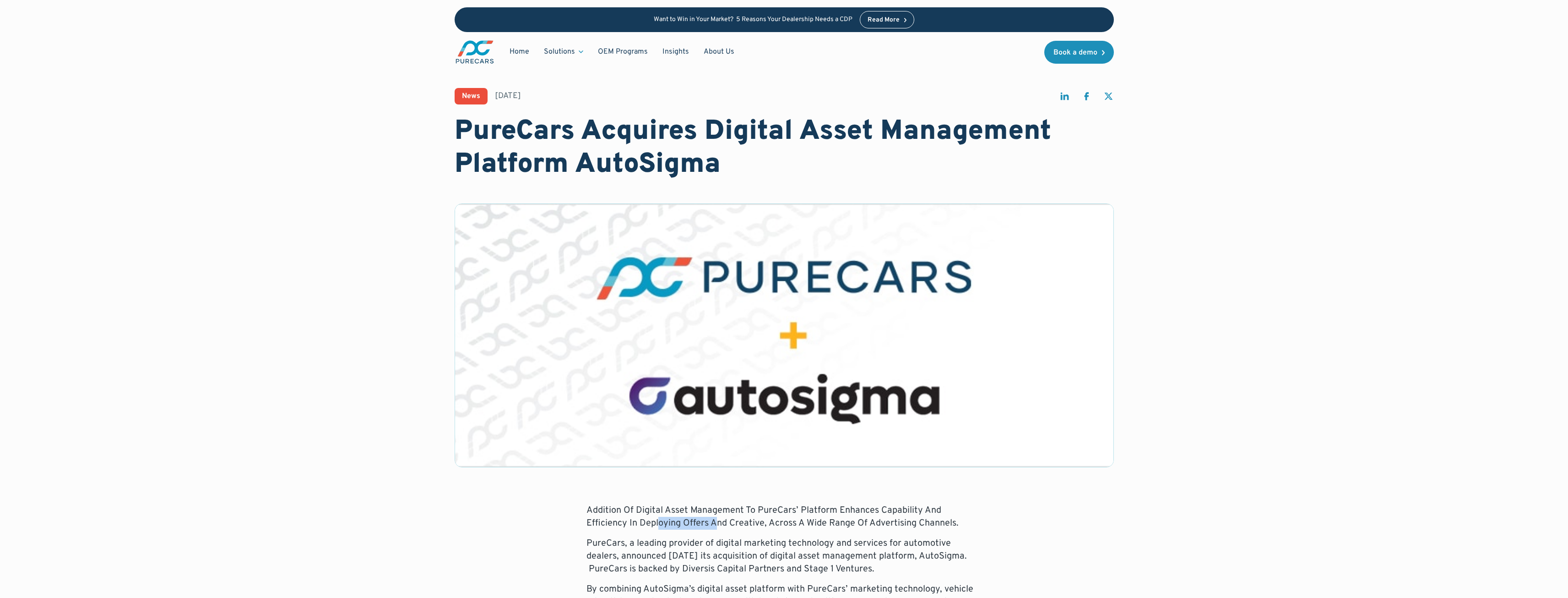
drag, startPoint x: 615, startPoint y: 524, endPoint x: 673, endPoint y: 525, distance: 58.0
click at [673, 525] on p "Addition Of Digital Asset Management To PureCars’ Platform Enhances Capability …" at bounding box center [784, 516] width 396 height 26
click at [699, 526] on p "Addition Of Digital Asset Management To PureCars’ Platform Enhances Capability …" at bounding box center [784, 516] width 396 height 26
drag, startPoint x: 641, startPoint y: 521, endPoint x: 719, endPoint y: 527, distance: 78.2
click at [719, 527] on p "Addition Of Digital Asset Management To PureCars’ Platform Enhances Capability …" at bounding box center [784, 516] width 396 height 26
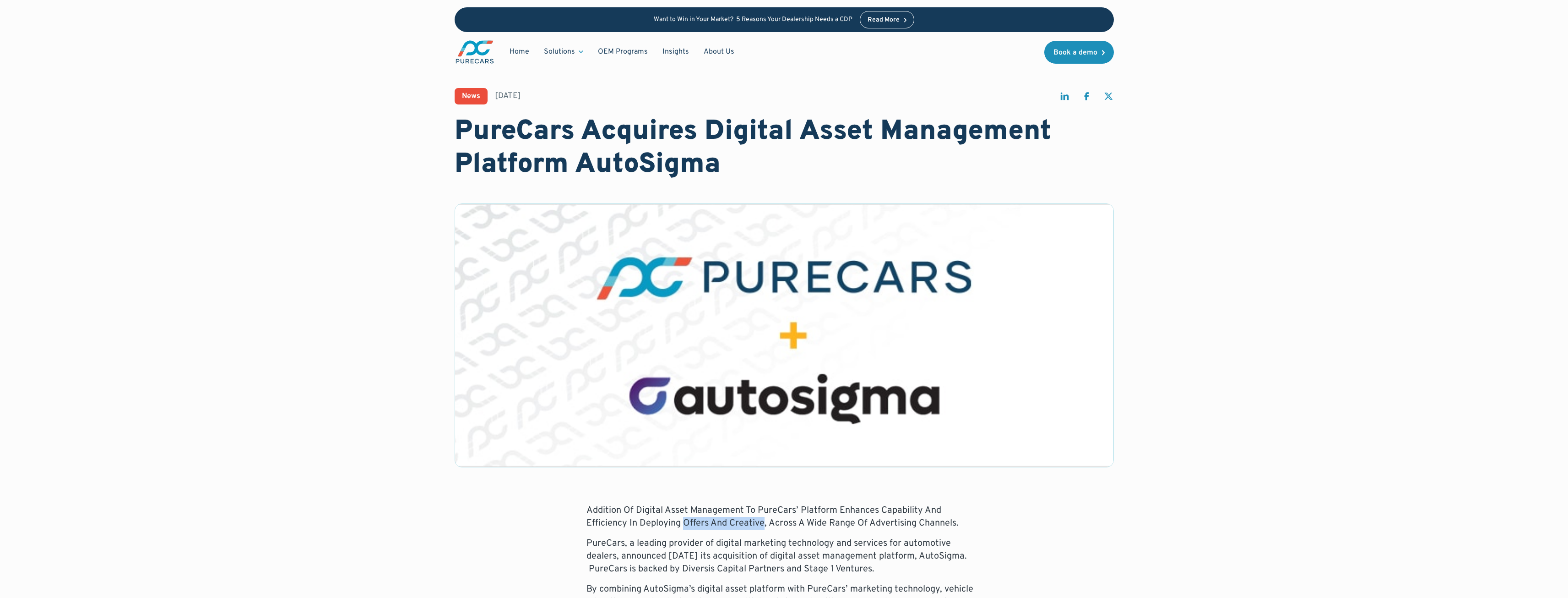
click at [719, 527] on p "Addition Of Digital Asset Management To PureCars’ Platform Enhances Capability …" at bounding box center [784, 516] width 396 height 26
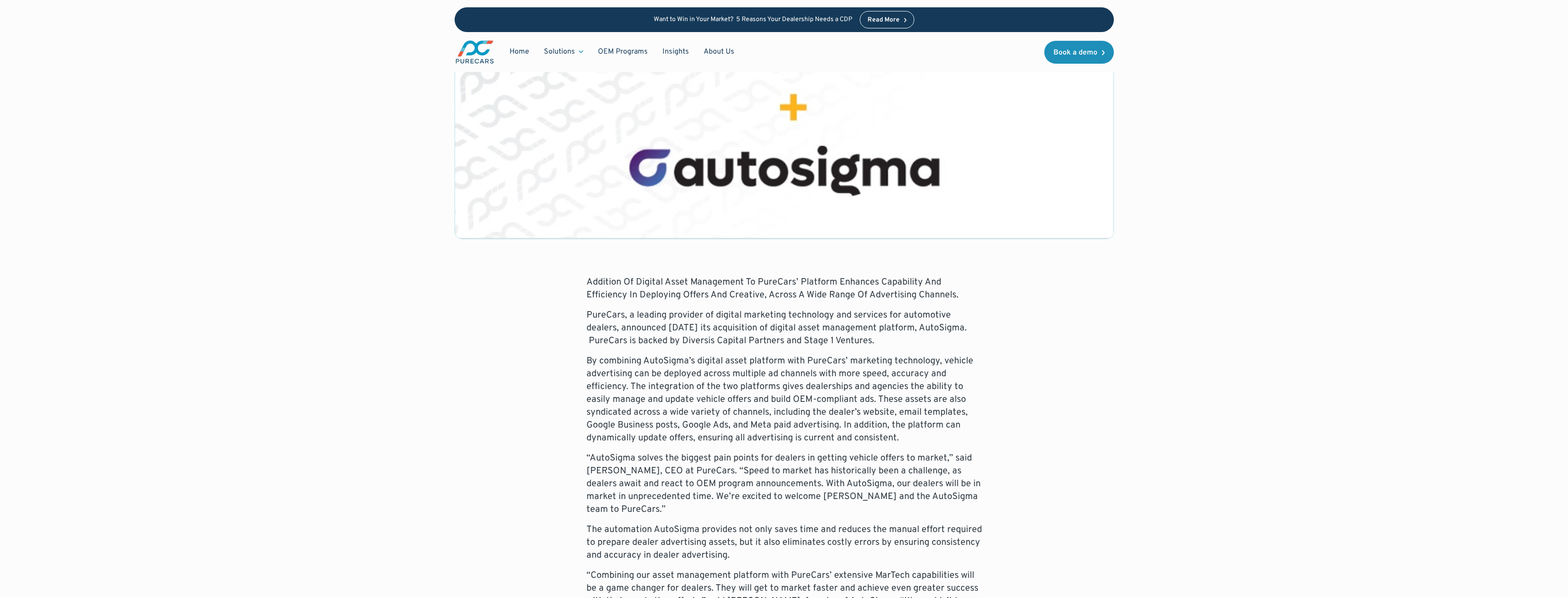
scroll to position [229, 0]
drag, startPoint x: 621, startPoint y: 329, endPoint x: 726, endPoint y: 339, distance: 105.5
click at [726, 339] on p "PureCars, a leading provider of digital marketing technology and services for a…" at bounding box center [784, 326] width 396 height 38
click at [795, 328] on p "PureCars, a leading provider of digital marketing technology and services for a…" at bounding box center [784, 326] width 396 height 38
drag, startPoint x: 766, startPoint y: 328, endPoint x: 905, endPoint y: 329, distance: 139.0
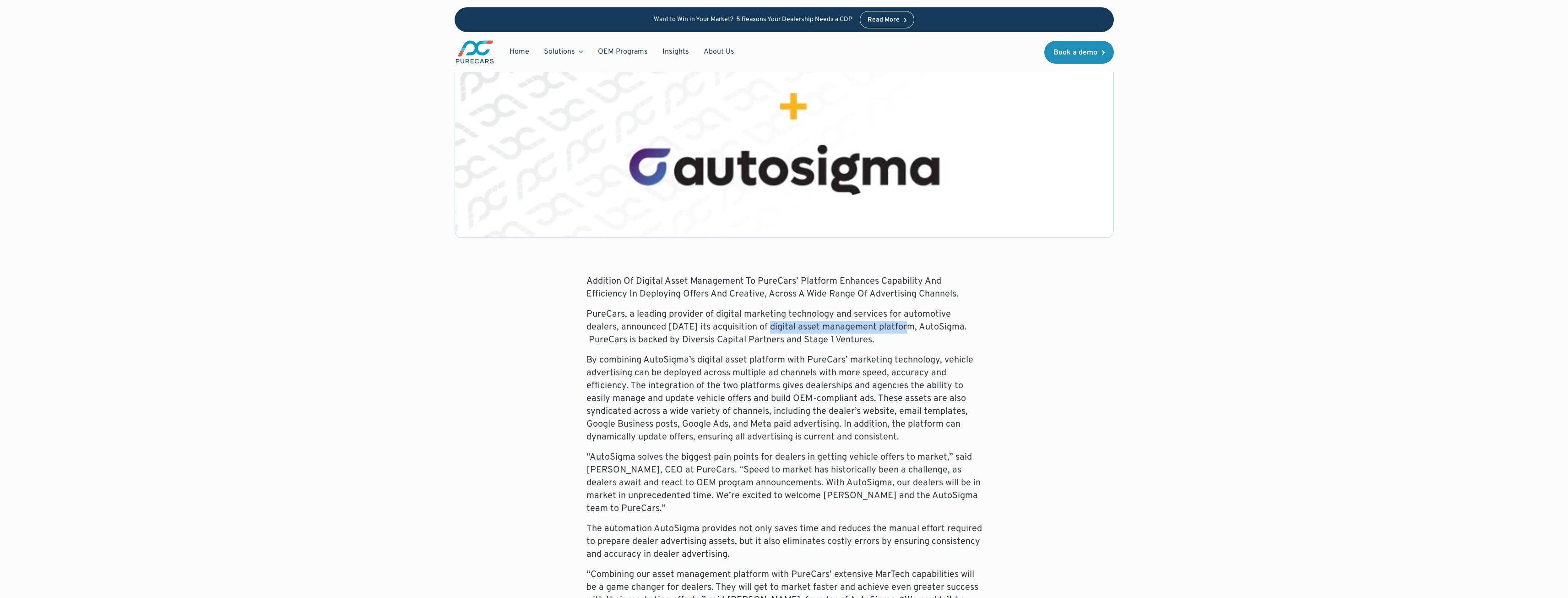
click at [905, 329] on p "PureCars, a leading provider of digital marketing technology and services for a…" at bounding box center [784, 326] width 396 height 38
click at [898, 343] on p "PureCars, a leading provider of digital marketing technology and services for a…" at bounding box center [784, 326] width 396 height 38
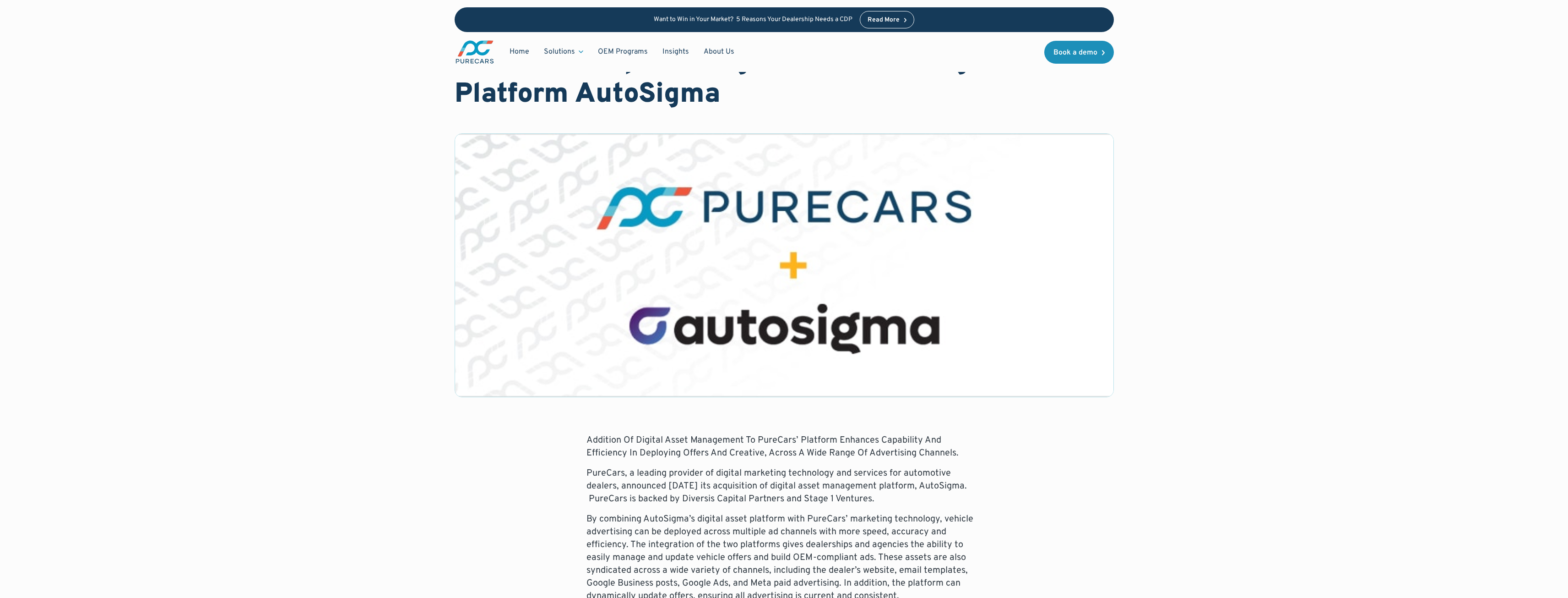
scroll to position [0, 0]
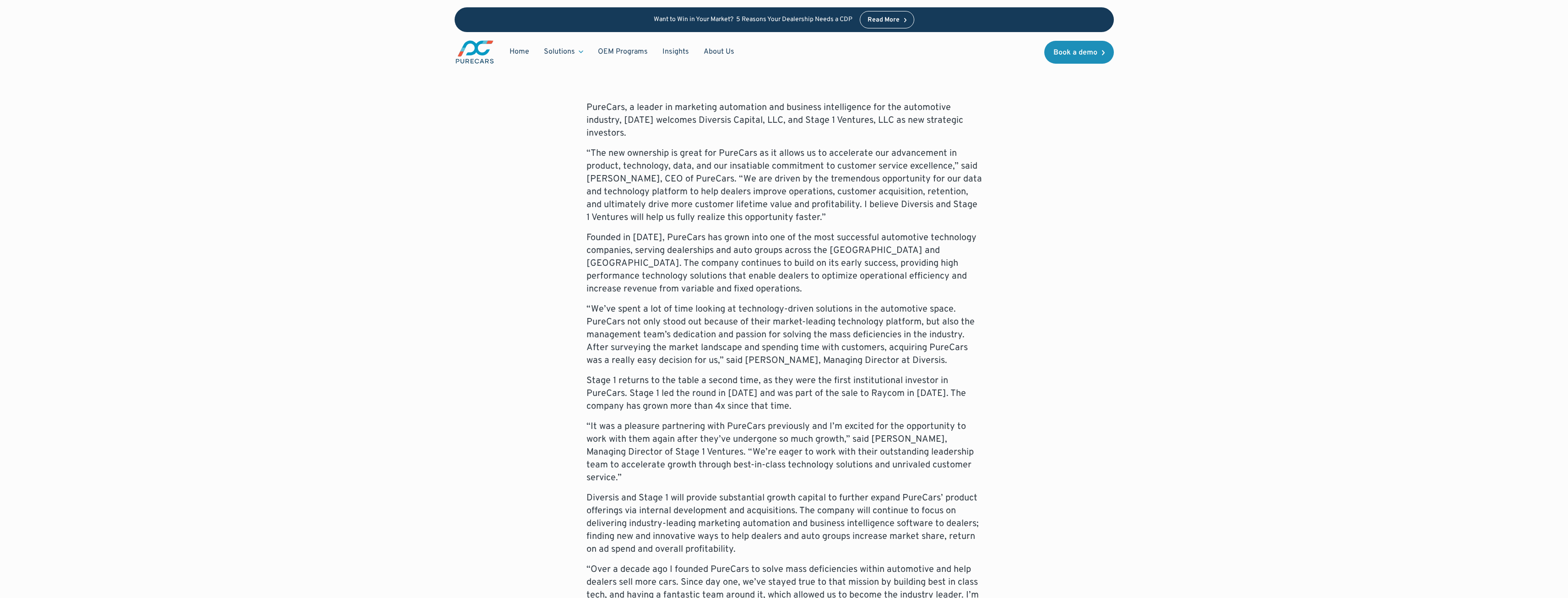
scroll to position [458, 0]
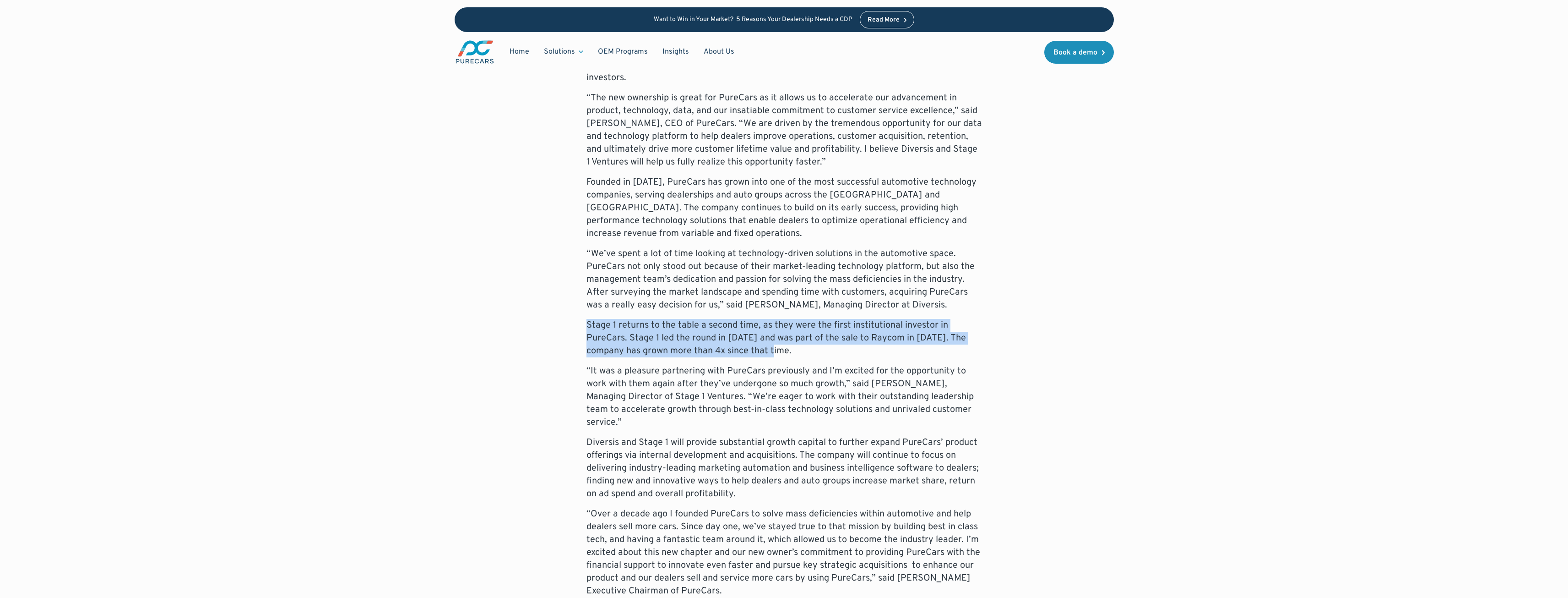
drag, startPoint x: 585, startPoint y: 324, endPoint x: 819, endPoint y: 347, distance: 235.1
click at [819, 347] on div "PureCars, a leader in marketing automation and business intelligence for the au…" at bounding box center [784, 451] width 659 height 812
click at [792, 346] on p "Stage 1 returns to the table a second time, as they were the first institutiona…" at bounding box center [784, 337] width 396 height 38
drag, startPoint x: 795, startPoint y: 350, endPoint x: 643, endPoint y: 336, distance: 152.6
click at [643, 336] on p "Stage 1 returns to the table a second time, as they were the first institutiona…" at bounding box center [784, 337] width 396 height 38
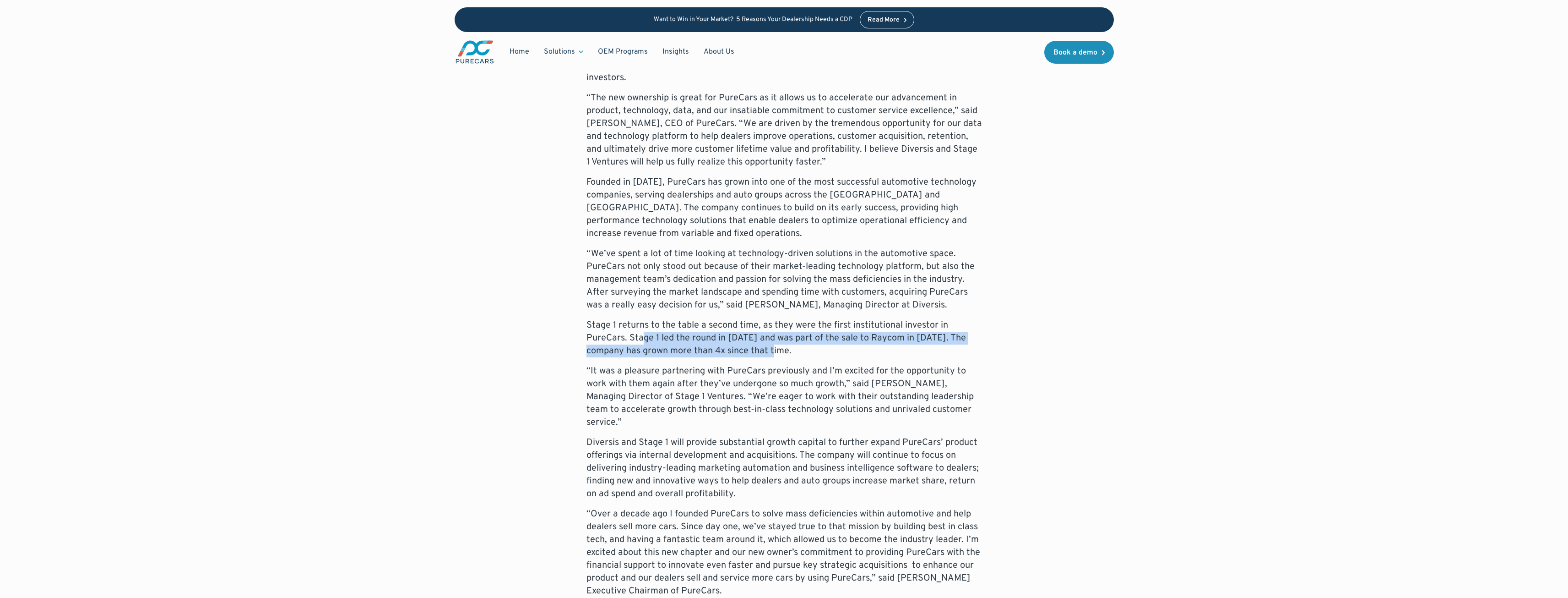
click at [850, 354] on p "Stage 1 returns to the table a second time, as they were the first institutiona…" at bounding box center [784, 337] width 396 height 38
drag, startPoint x: 806, startPoint y: 348, endPoint x: 729, endPoint y: 334, distance: 78.3
click at [729, 334] on p "Stage 1 returns to the table a second time, as they were the first institutiona…" at bounding box center [784, 337] width 396 height 38
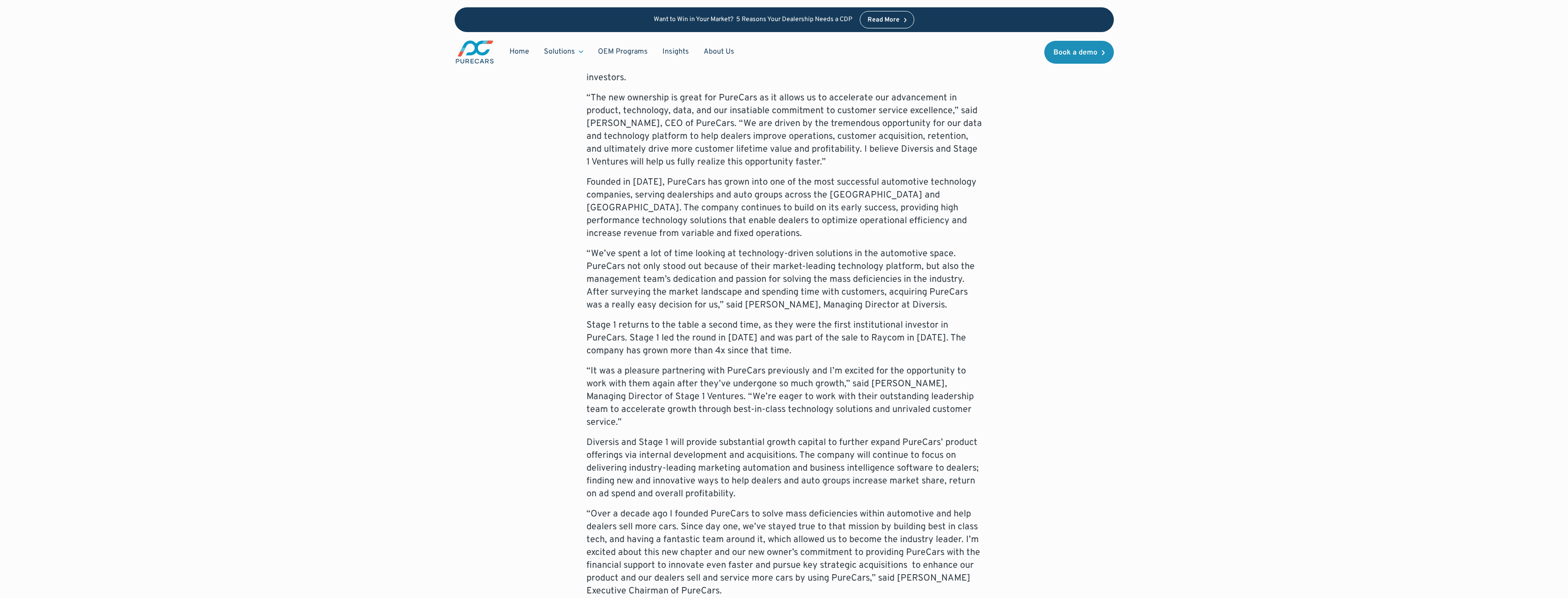
click at [830, 359] on div "PureCars, a leader in marketing automation and business intelligence for the au…" at bounding box center [784, 451] width 396 height 812
drag, startPoint x: 772, startPoint y: 337, endPoint x: 793, endPoint y: 347, distance: 23.3
click at [793, 347] on p "Stage 1 returns to the table a second time, as they were the first institutiona…" at bounding box center [784, 337] width 396 height 38
click at [804, 353] on p "Stage 1 returns to the table a second time, as they were the first institutiona…" at bounding box center [784, 337] width 396 height 38
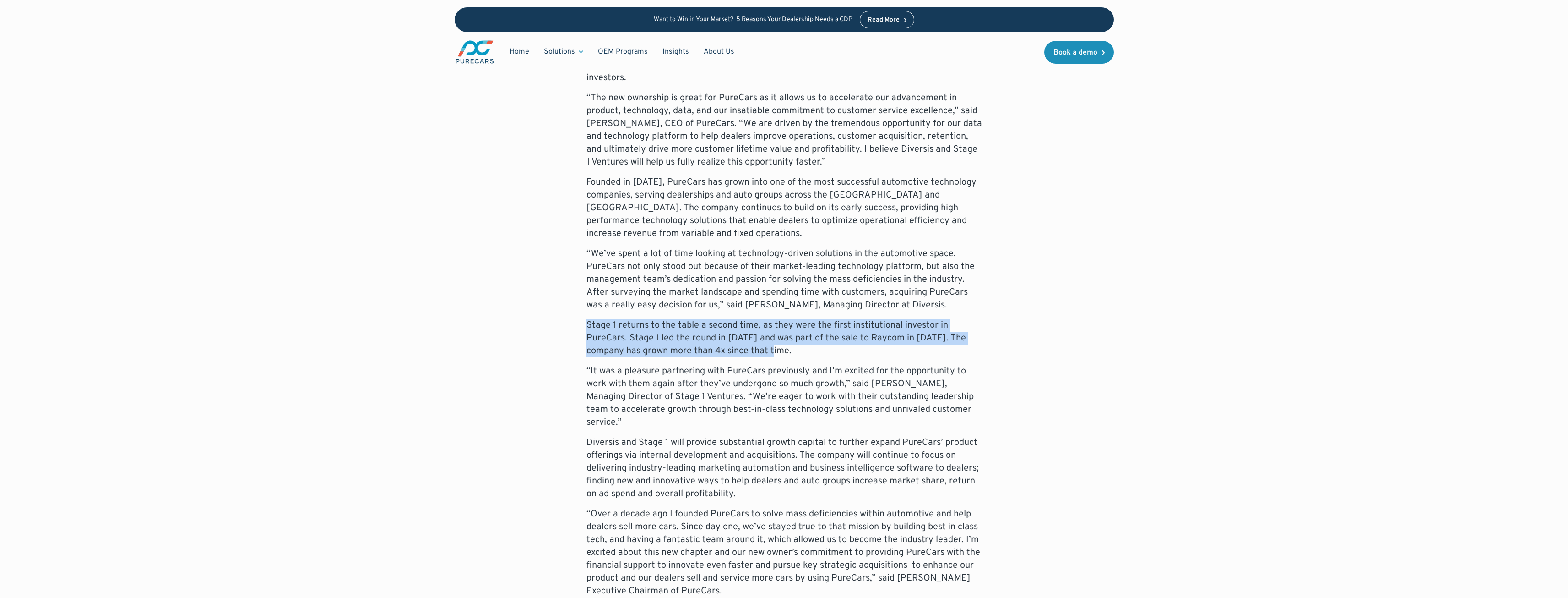
drag, startPoint x: 794, startPoint y: 356, endPoint x: 498, endPoint y: 326, distance: 297.5
click at [498, 326] on div "PureCars, a leader in marketing automation and business intelligence for the au…" at bounding box center [784, 451] width 659 height 812
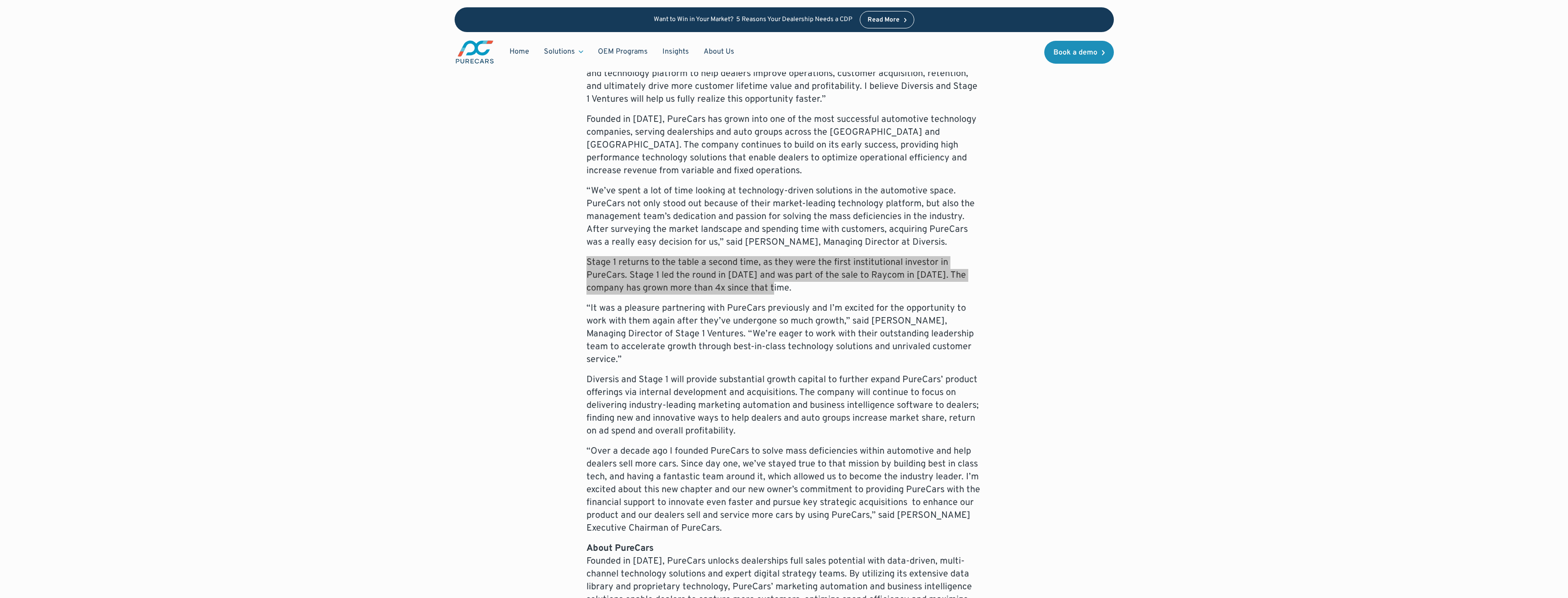
scroll to position [596, 0]
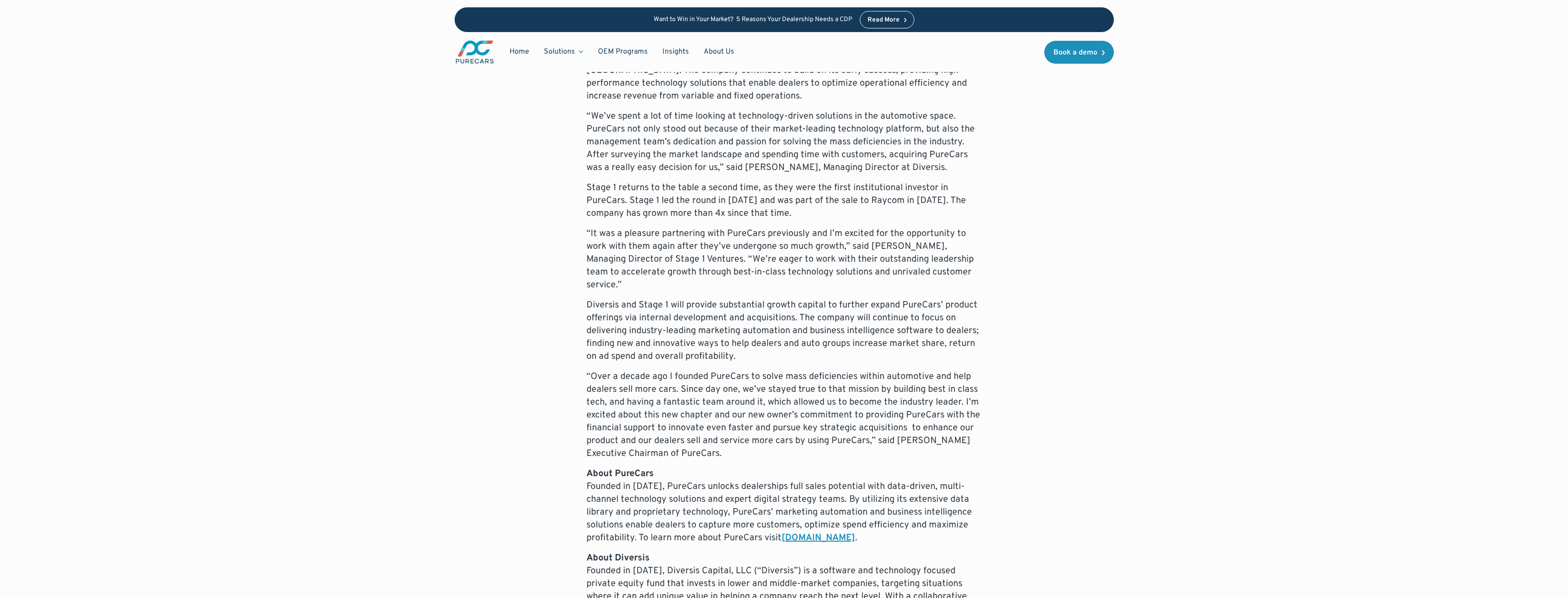
click at [760, 396] on p "“Over a decade ago I founded PureCars to solve mass deficiencies within automot…" at bounding box center [784, 415] width 396 height 90
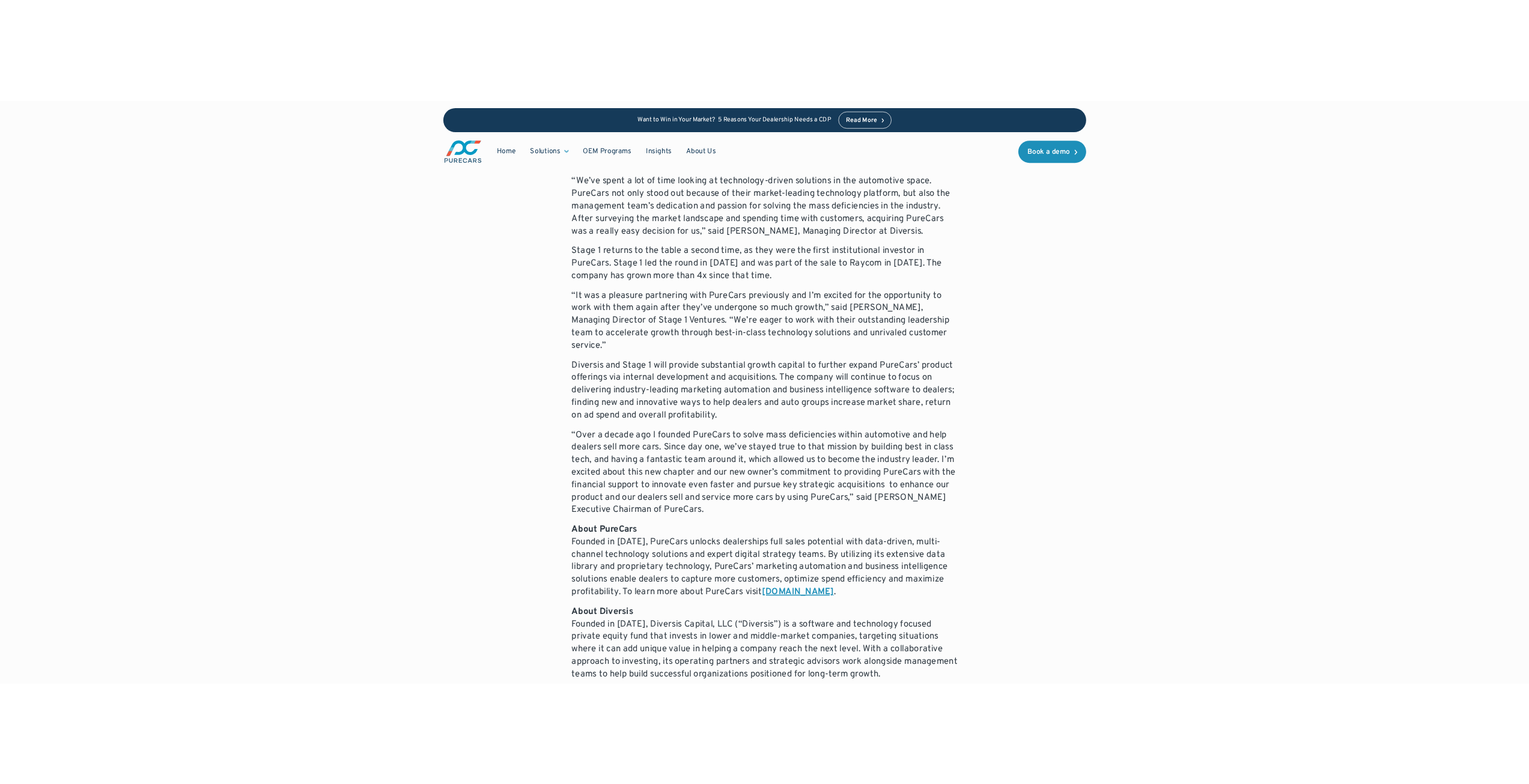
scroll to position [901, 0]
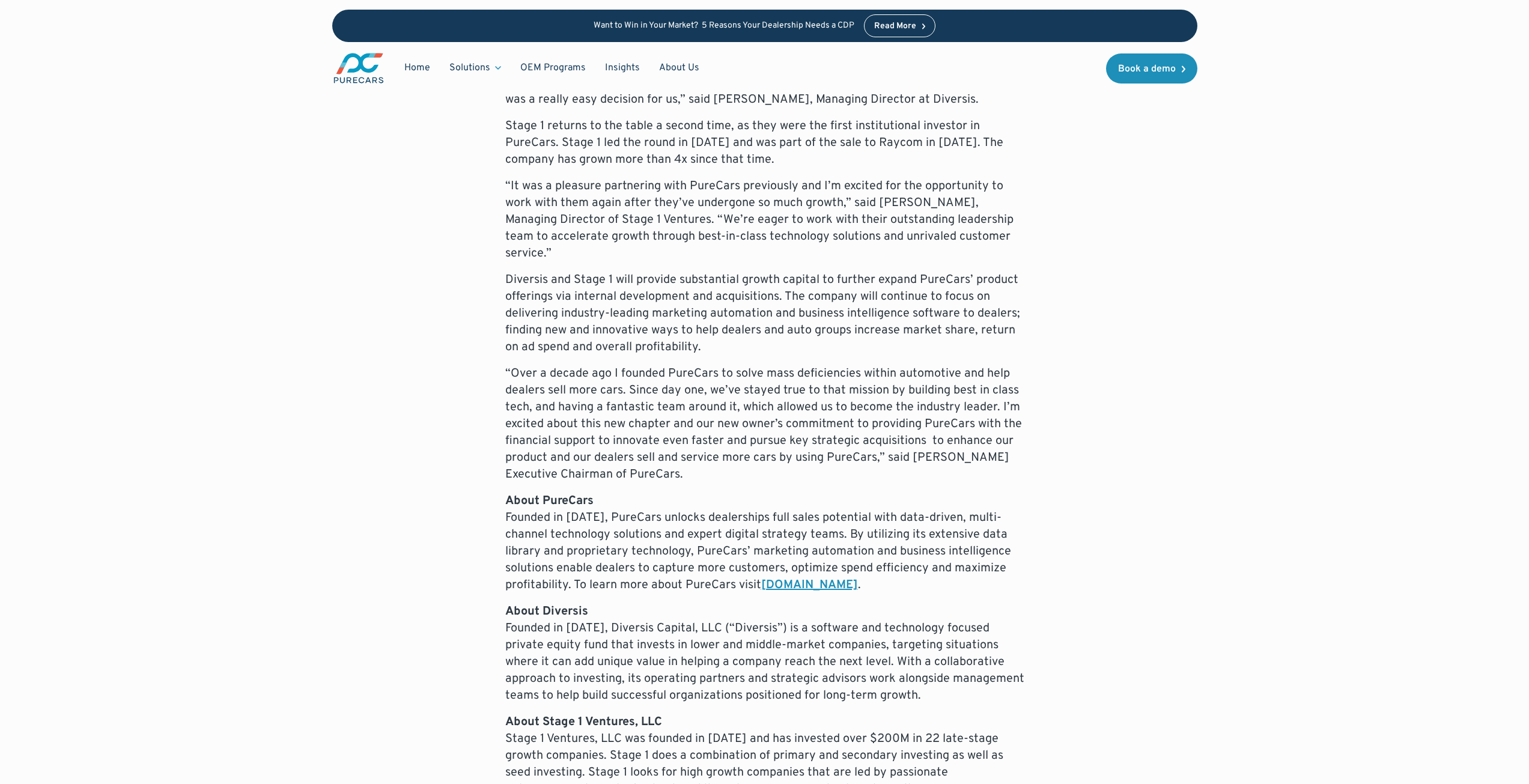
click at [362, 340] on div "PureCars, a leader in marketing automation and business intelligence for the au…" at bounding box center [764, 291] width 865 height 1064
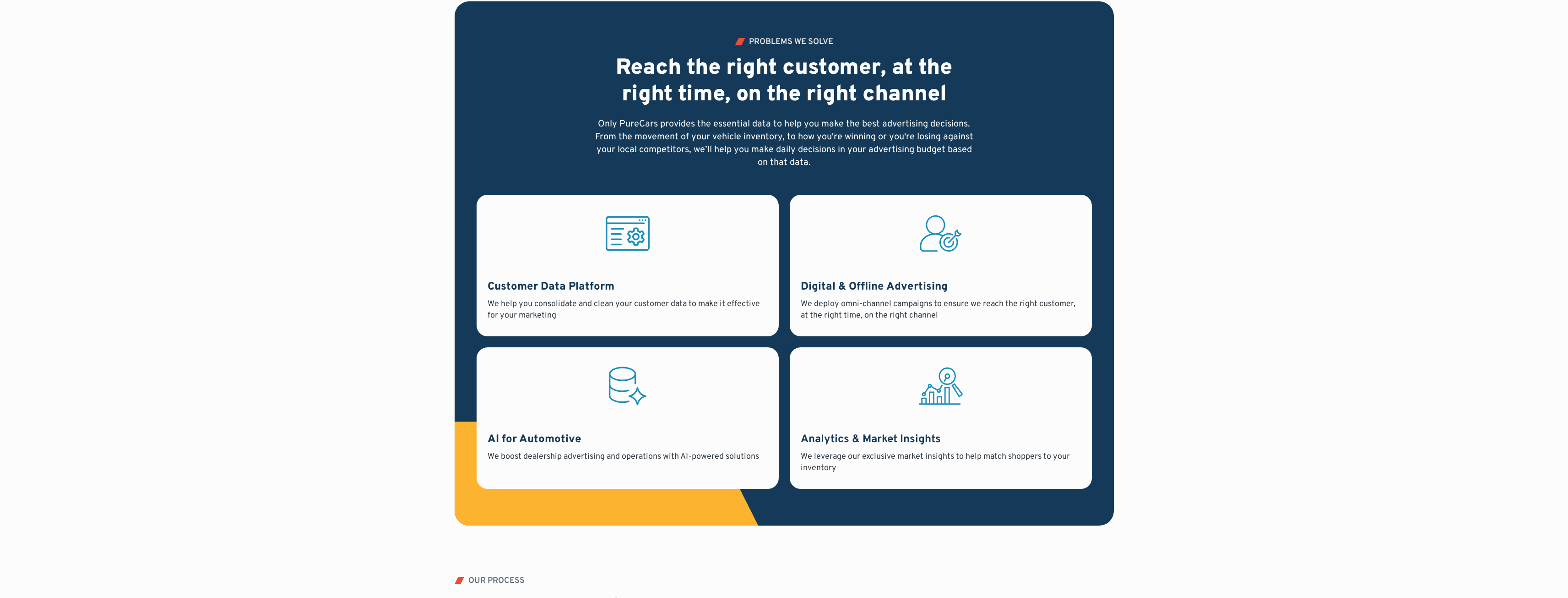
scroll to position [641, 0]
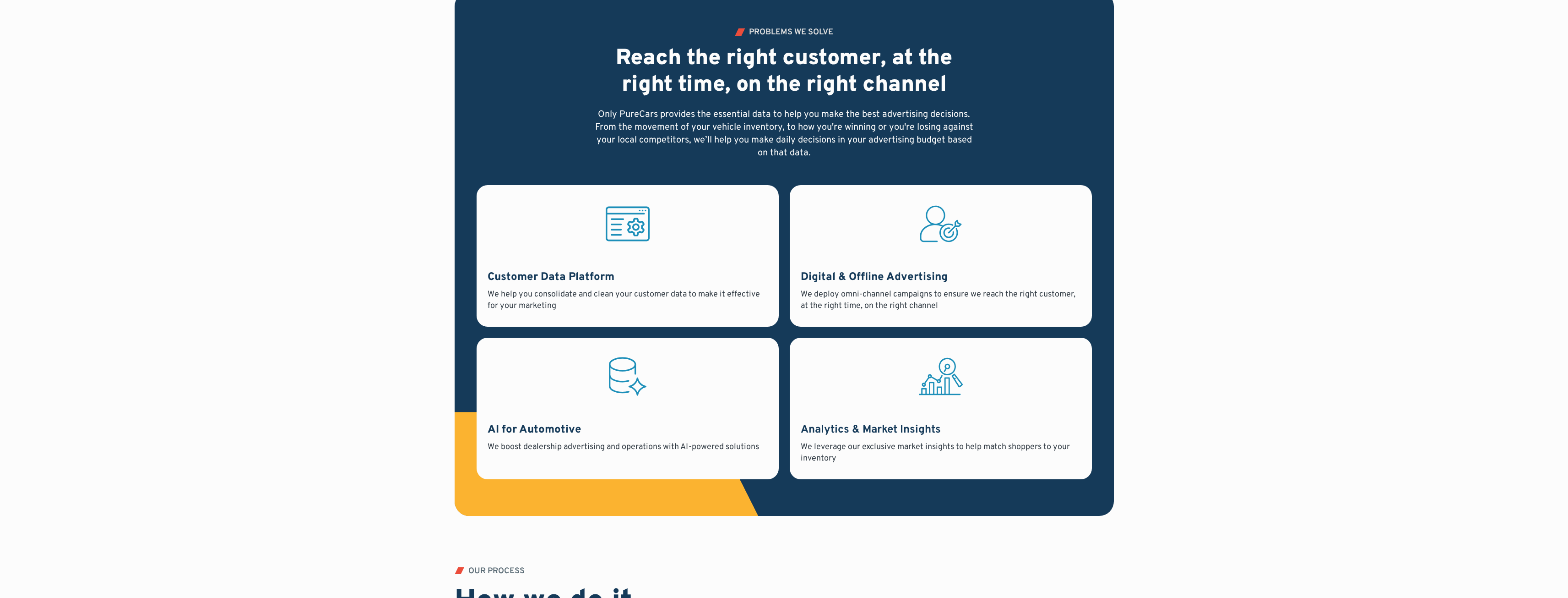
click at [1141, 280] on div "PROBLEMS WE SOLVE Reach the right customer, at the right time, on the right cha…" at bounding box center [784, 279] width 1412 height 575
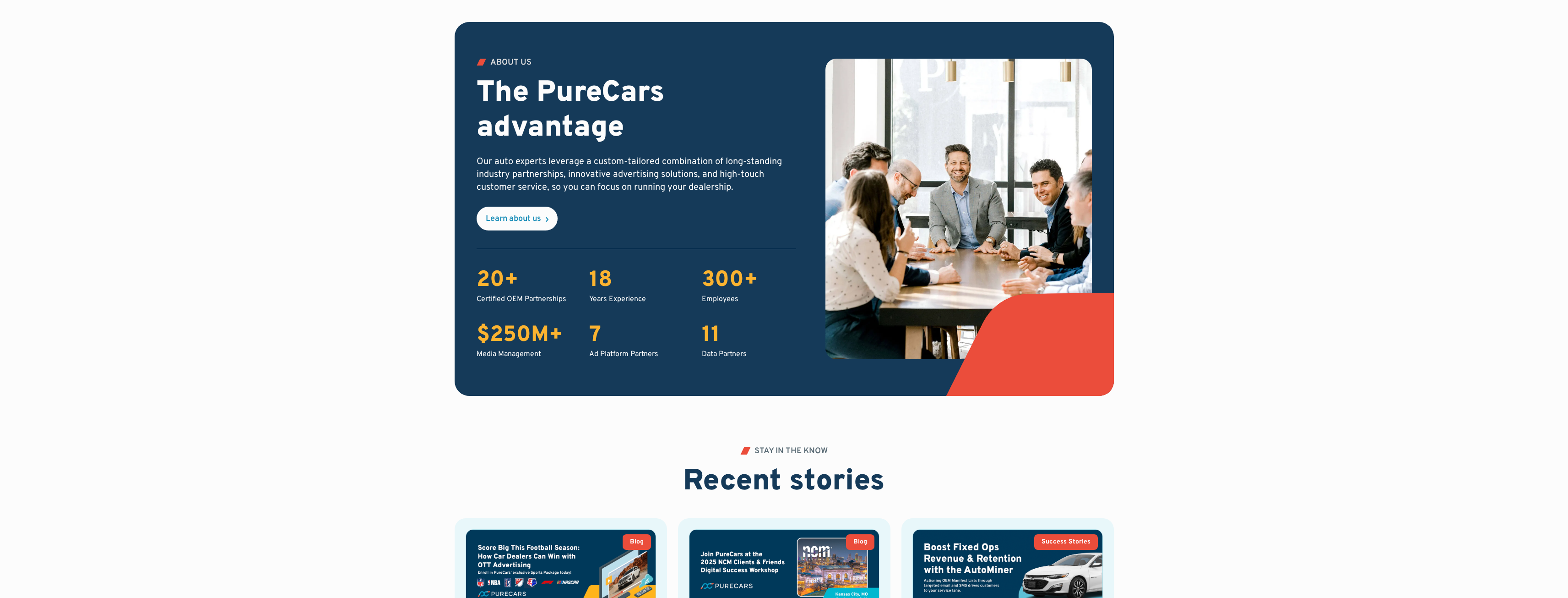
click at [707, 297] on div "Employees" at bounding box center [749, 299] width 94 height 10
click at [719, 267] on div "300+" at bounding box center [749, 281] width 94 height 27
click at [731, 273] on div "300+" at bounding box center [749, 281] width 94 height 27
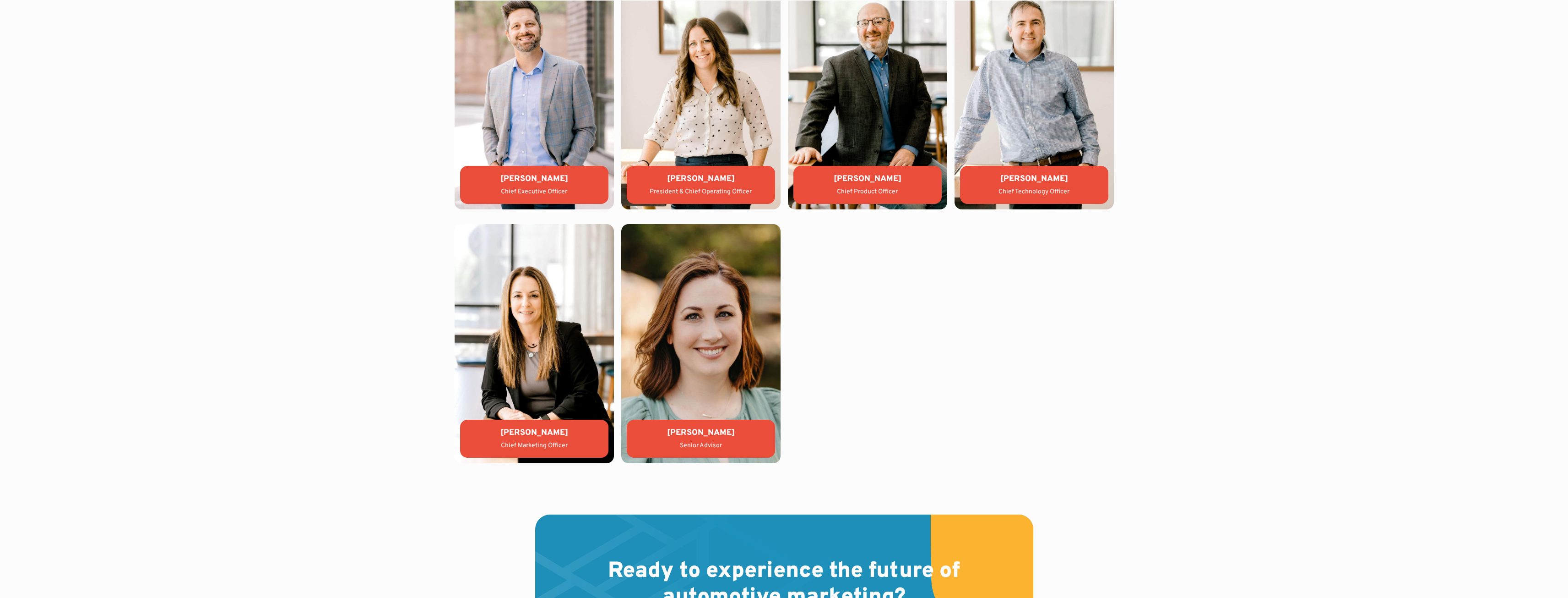
scroll to position [1969, 0]
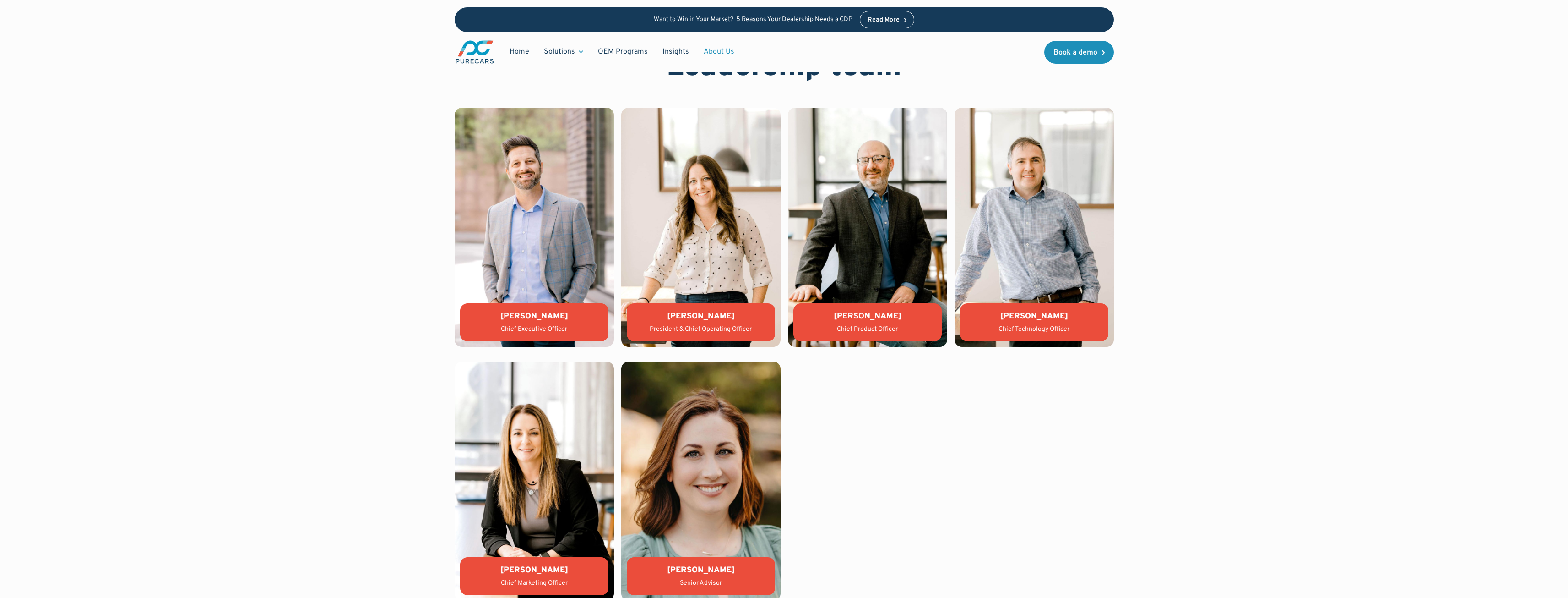
drag, startPoint x: 738, startPoint y: 313, endPoint x: 667, endPoint y: 311, distance: 71.0
click at [667, 311] on div "[PERSON_NAME]" at bounding box center [701, 316] width 134 height 12
copy div "[PERSON_NAME]"
